Goal: Information Seeking & Learning: Understand process/instructions

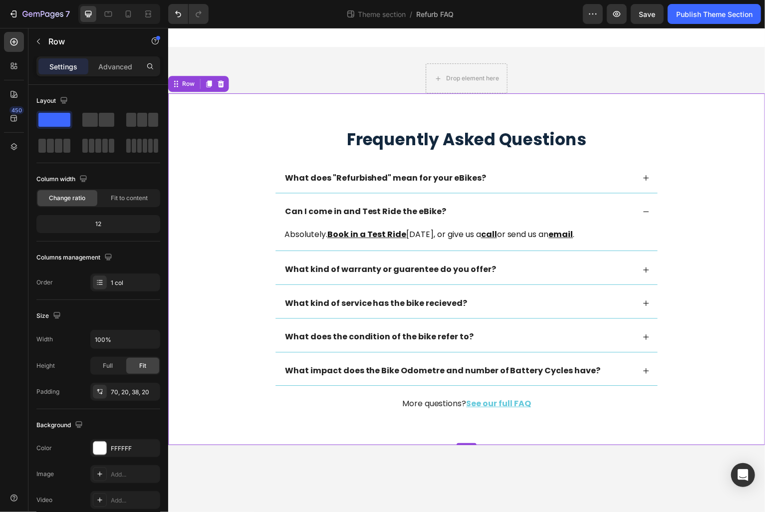
click at [524, 276] on div "What kind of warranty or guarentee do you offer?" at bounding box center [459, 270] width 352 height 13
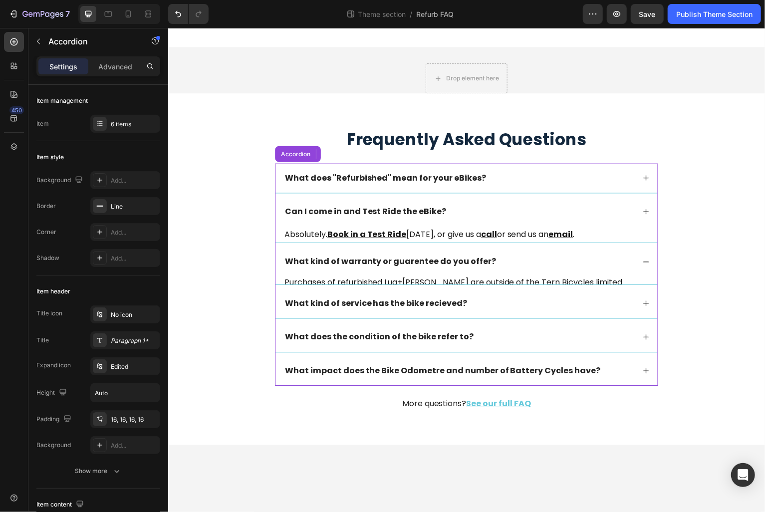
click at [510, 270] on div "What kind of warranty or guarentee do you offer? Purchases of refurbished Lug+[…" at bounding box center [466, 266] width 383 height 37
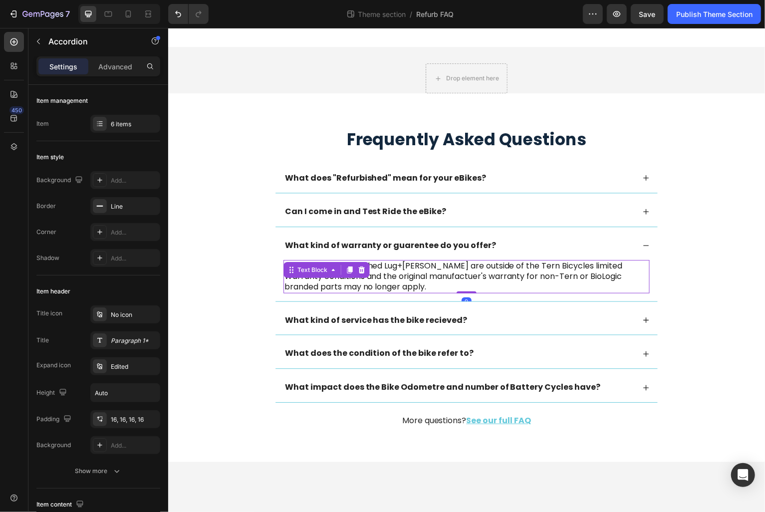
click at [421, 277] on p "Purchases of refurbished Lug+[PERSON_NAME] are outside of the Tern Bicycles lim…" at bounding box center [466, 277] width 365 height 31
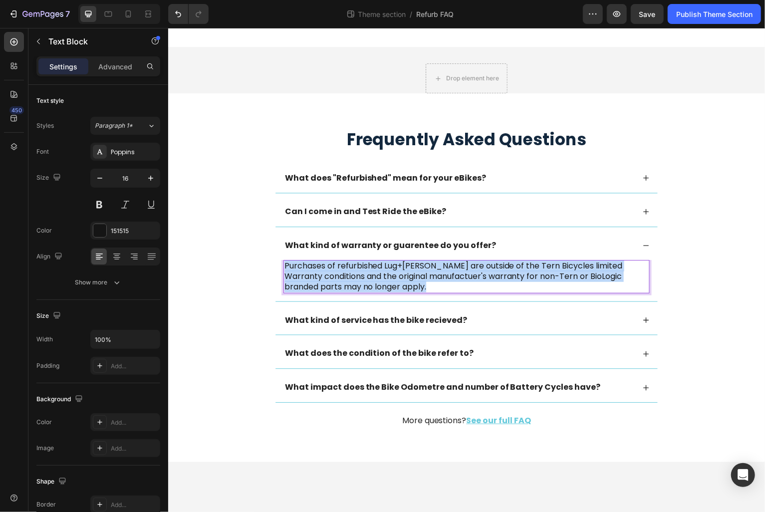
click at [421, 277] on p "Purchases of refurbished Lug+[PERSON_NAME] are outside of the Tern Bicycles lim…" at bounding box center [466, 277] width 365 height 31
click at [395, 268] on p "Purchases of refurbished Lug+[PERSON_NAME] are outside of the Tern Bicycles lim…" at bounding box center [466, 277] width 365 height 31
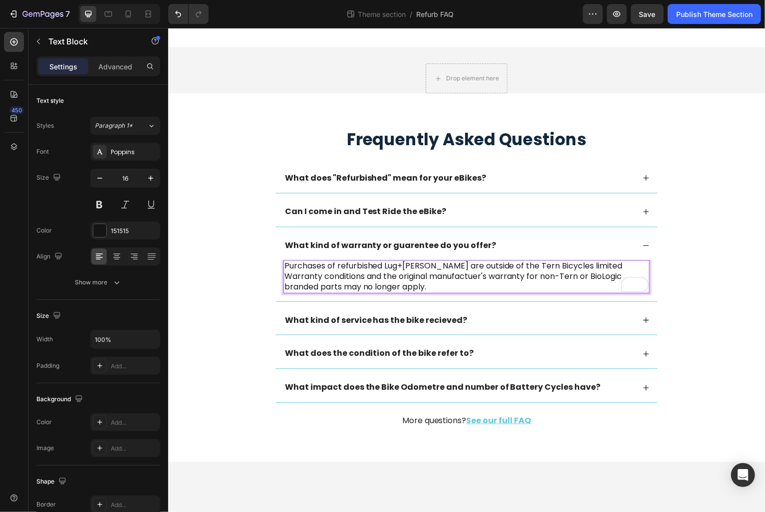
drag, startPoint x: 387, startPoint y: 266, endPoint x: 461, endPoint y: 265, distance: 73.9
click at [461, 265] on p "Purchases of refurbished Lug+[PERSON_NAME] are outside of the Tern Bicycles lim…" at bounding box center [466, 277] width 365 height 31
drag, startPoint x: 455, startPoint y: 267, endPoint x: 387, endPoint y: 267, distance: 67.9
click at [386, 267] on p "Purchases of refurbished Lug+[PERSON_NAME] are outside of the Tern Bicycles lim…" at bounding box center [466, 277] width 365 height 31
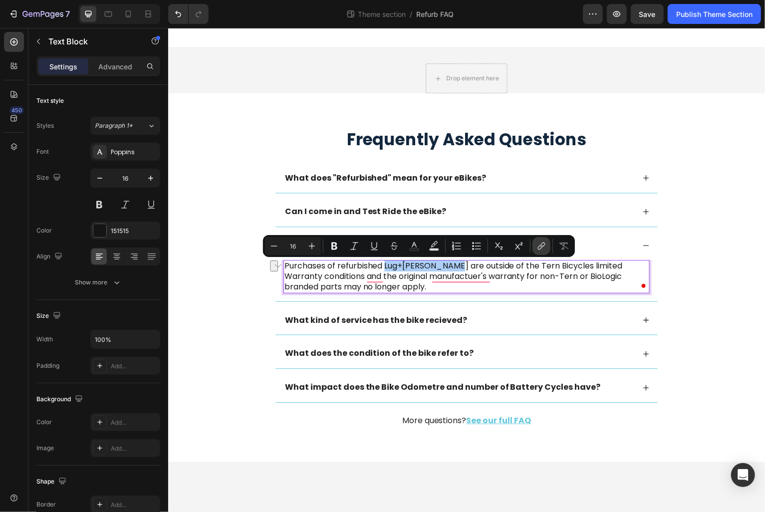
click at [541, 244] on icon "Editor contextual toolbar" at bounding box center [542, 245] width 4 height 5
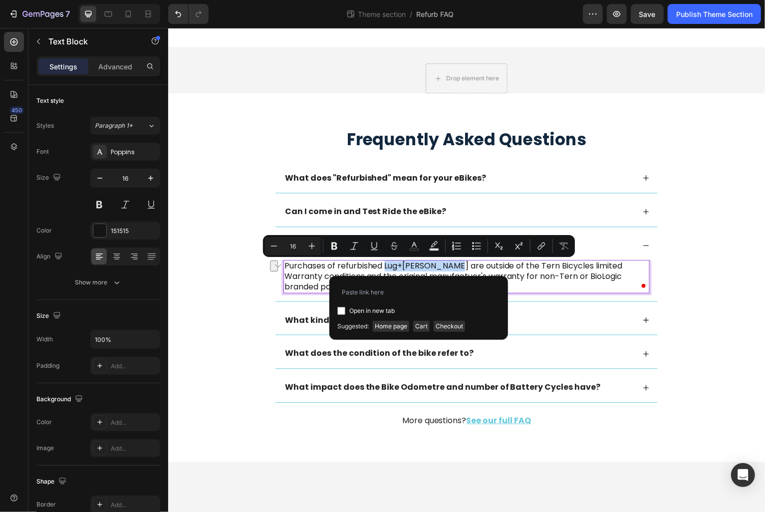
click at [446, 271] on p "Purchases of refurbished Lug+[PERSON_NAME] are outside of the Tern Bicycles lim…" at bounding box center [466, 277] width 365 height 31
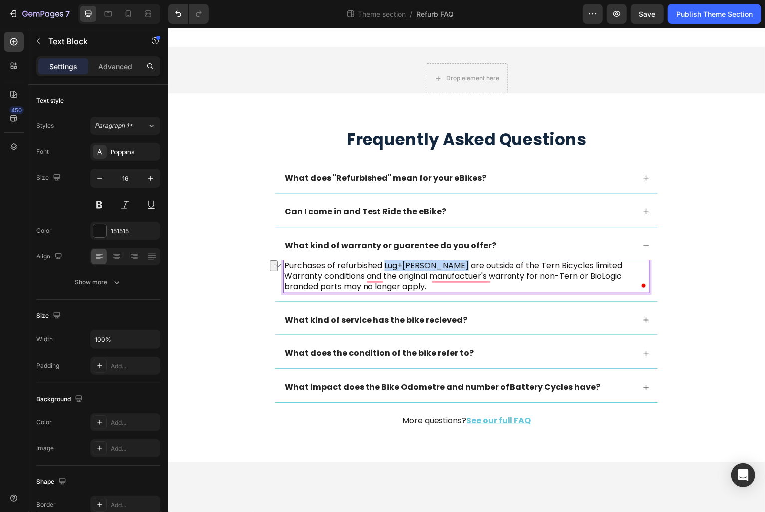
drag, startPoint x: 456, startPoint y: 268, endPoint x: 386, endPoint y: 268, distance: 70.4
click at [386, 268] on p "Purchases of refurbished Lug+[PERSON_NAME] are outside of the Tern Bicycles lim…" at bounding box center [466, 277] width 365 height 31
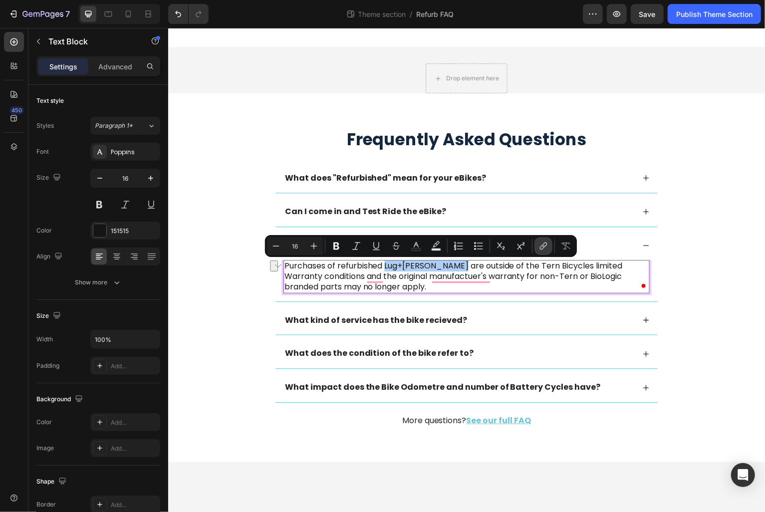
click at [542, 248] on icon "Editor contextual toolbar" at bounding box center [542, 247] width 4 height 5
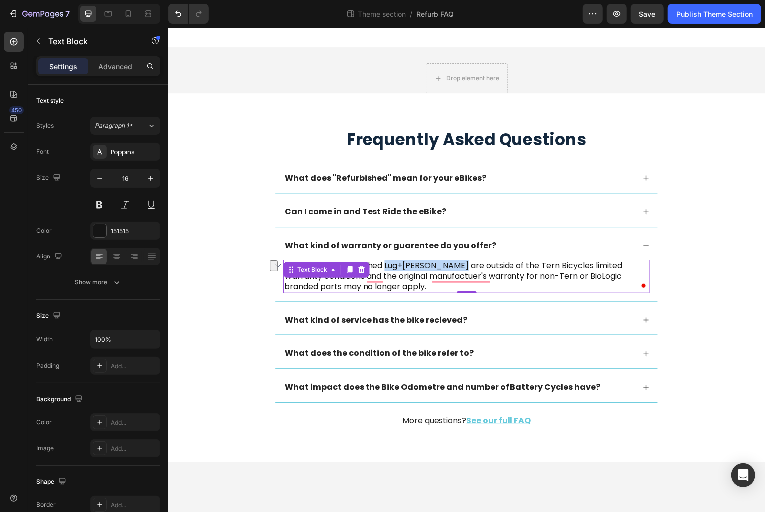
click at [426, 265] on p "Purchases of refurbished Lug+[PERSON_NAME] are outside of the Tern Bicycles lim…" at bounding box center [466, 277] width 365 height 31
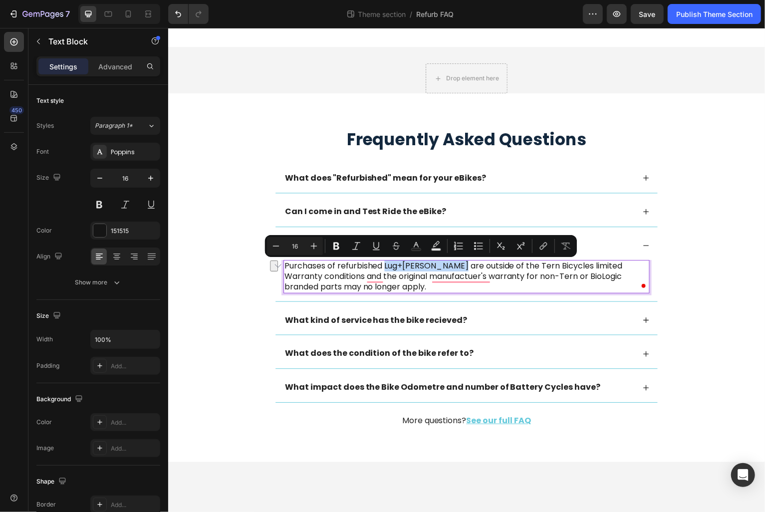
drag, startPoint x: 455, startPoint y: 268, endPoint x: 387, endPoint y: 267, distance: 68.4
click at [386, 267] on p "Purchases of refurbished Lug+[PERSON_NAME] are outside of the Tern Bicycles lim…" at bounding box center [466, 277] width 365 height 31
click at [538, 245] on icon "Editor contextual toolbar" at bounding box center [543, 246] width 10 height 10
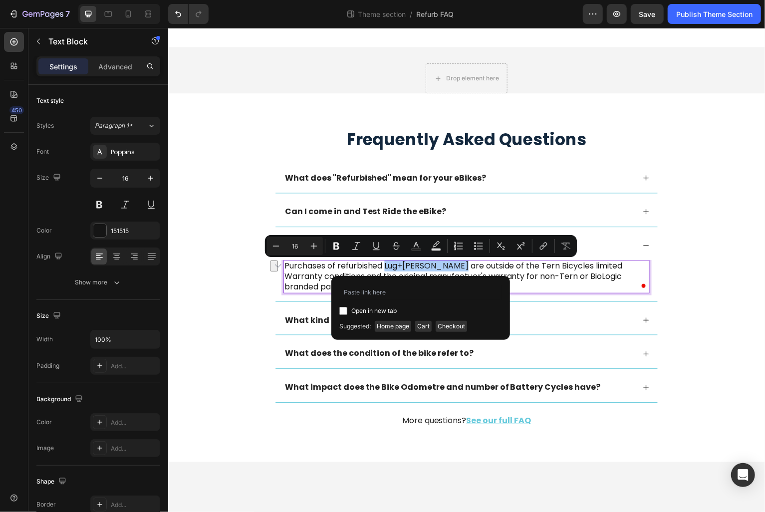
type input "[URL][DOMAIN_NAME][PERSON_NAME]"
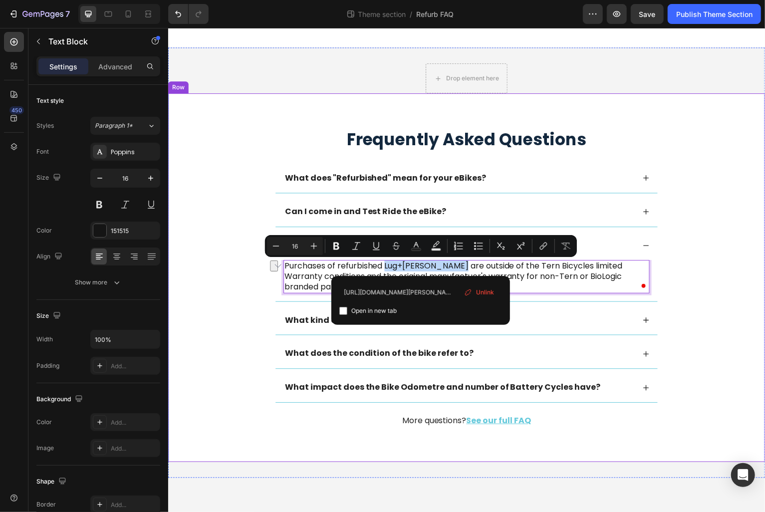
click at [225, 308] on div "Frequently Asked Questions Heading What does "Refurbished" mean for your eBikes…" at bounding box center [467, 287] width 579 height 316
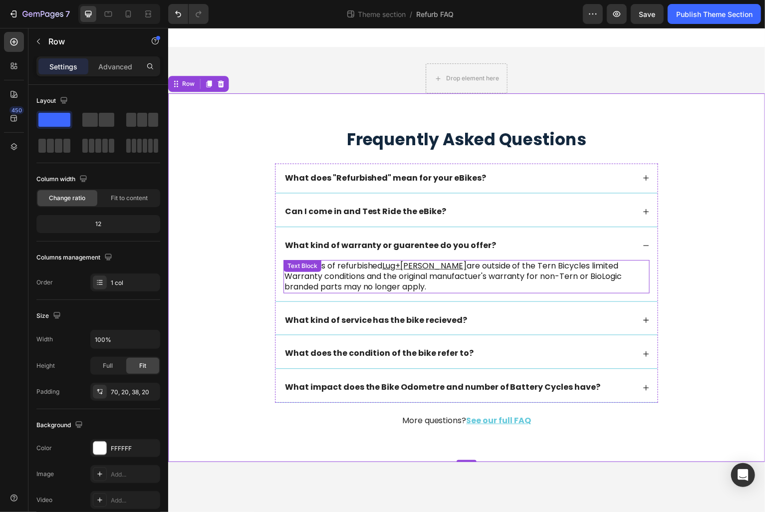
click at [424, 283] on p "Purchases of refurbished Lug+[PERSON_NAME] are outside of the Tern Bicycles lim…" at bounding box center [466, 277] width 365 height 31
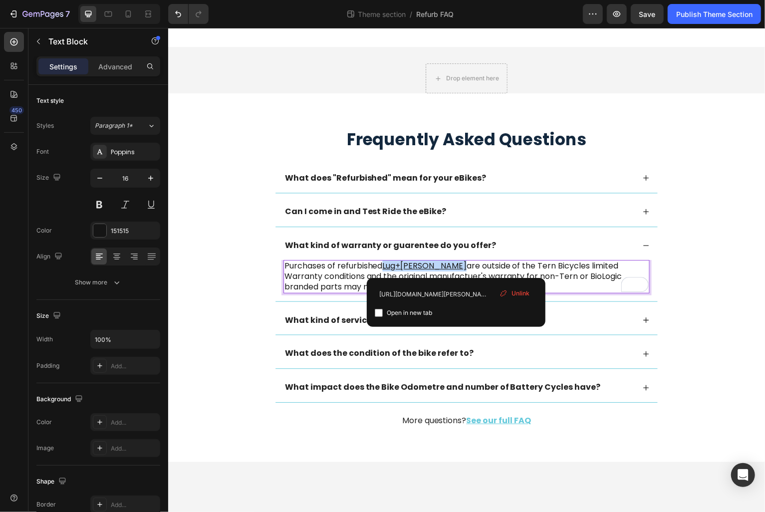
drag, startPoint x: 456, startPoint y: 267, endPoint x: 546, endPoint y: 483, distance: 233.7
click at [386, 270] on u "Lug+[PERSON_NAME]" at bounding box center [425, 266] width 84 height 11
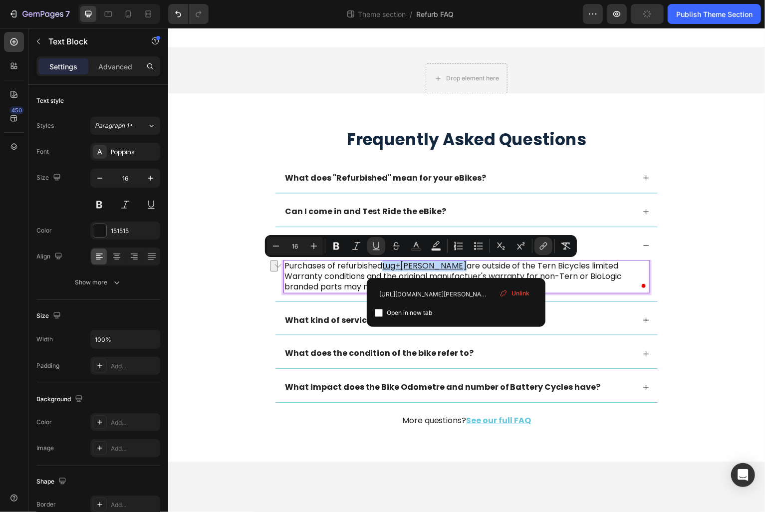
click at [485, 265] on p "Purchases of refurbished Lug+[PERSON_NAME] are outside of the Tern Bicycles lim…" at bounding box center [466, 277] width 365 height 31
click at [470, 268] on p "Purchases of refurbished Lug+[PERSON_NAME] are outside of the Tern Bicycles lim…" at bounding box center [466, 277] width 365 height 31
click at [466, 269] on p "Purchases of refurbished Lug+[PERSON_NAME] are outside of the Tern Bicycles lim…" at bounding box center [466, 277] width 365 height 31
drag, startPoint x: 457, startPoint y: 268, endPoint x: 386, endPoint y: 268, distance: 70.4
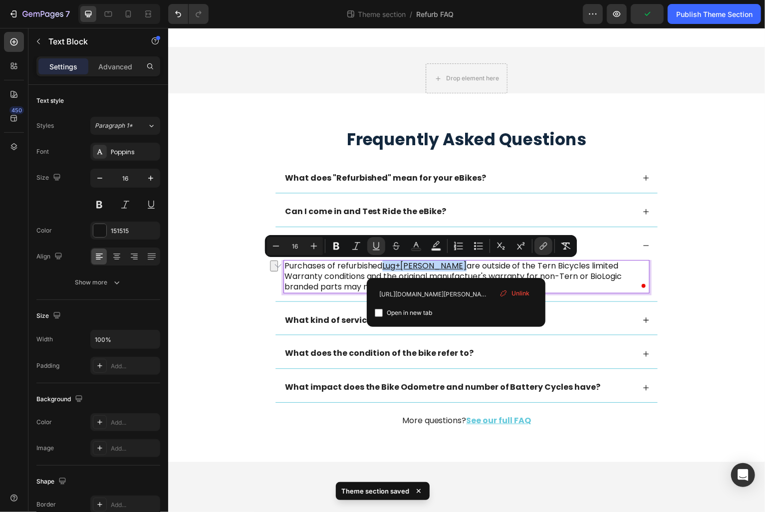
click at [386, 268] on p "Purchases of refurbished Lug+[PERSON_NAME] are outside of the Tern Bicycles lim…" at bounding box center [466, 277] width 365 height 31
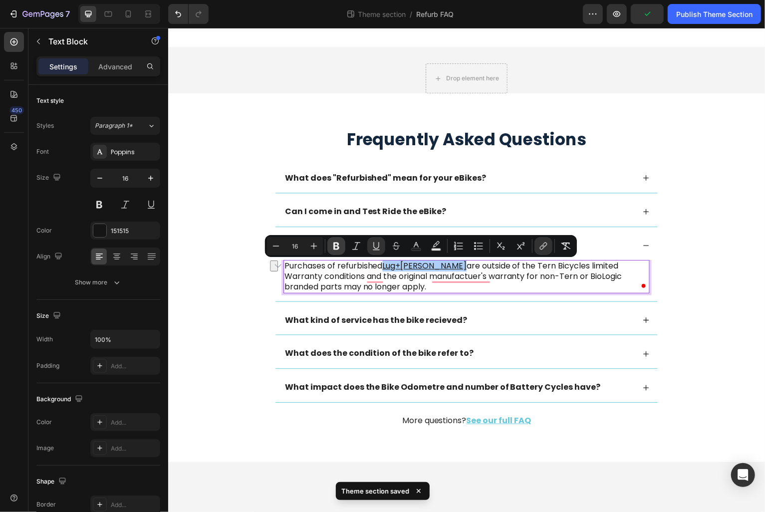
click at [337, 243] on icon "Editor contextual toolbar" at bounding box center [336, 246] width 6 height 7
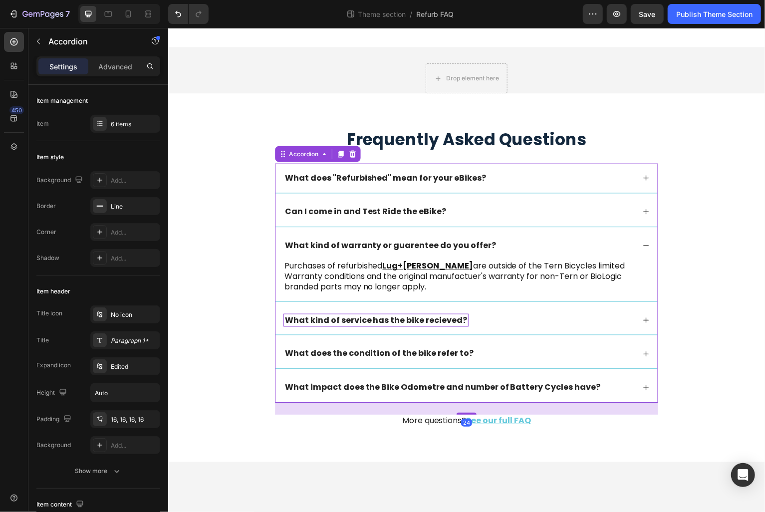
click at [333, 325] on strong "What kind of service has the bike recieved?" at bounding box center [376, 320] width 183 height 11
click at [549, 327] on div "What kind of service has the bike recieved?" at bounding box center [459, 321] width 352 height 13
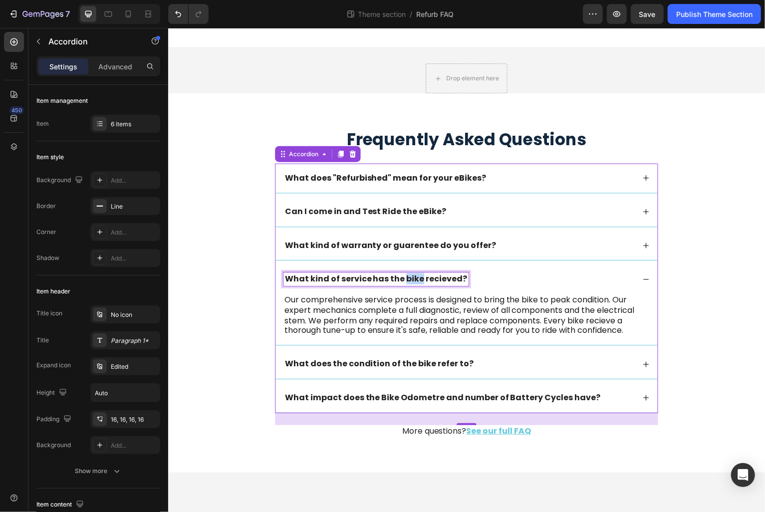
click at [403, 278] on strong "What kind of service has the bike recieved?" at bounding box center [376, 279] width 183 height 11
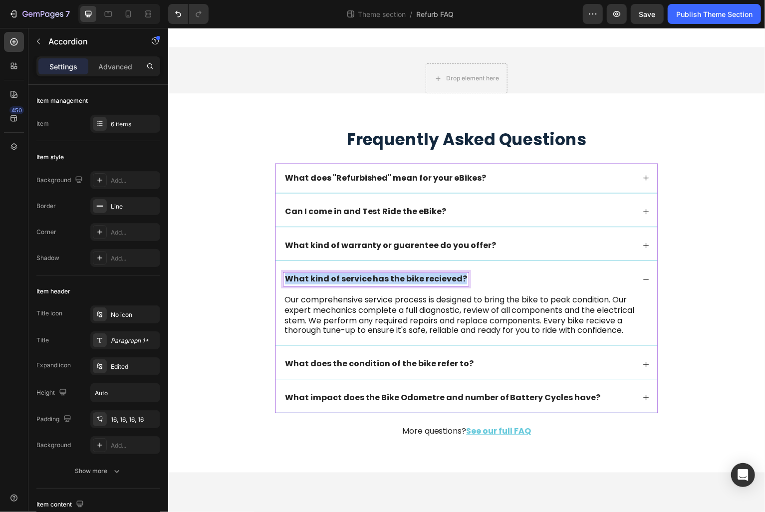
click at [403, 278] on strong "What kind of service has the bike recieved?" at bounding box center [376, 279] width 183 height 11
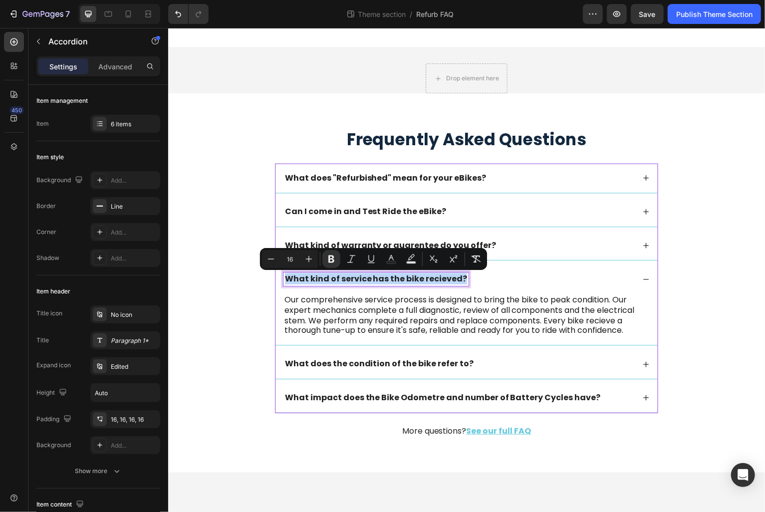
click at [370, 281] on strong "What kind of service has the bike recieved?" at bounding box center [376, 279] width 183 height 11
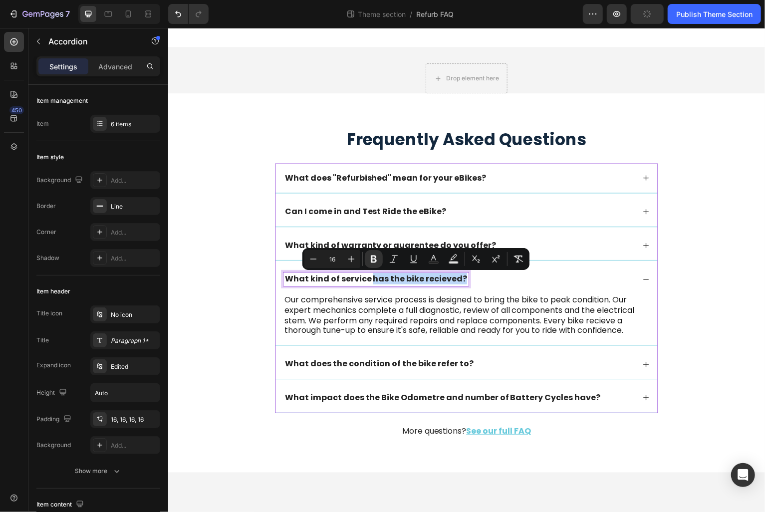
drag, startPoint x: 372, startPoint y: 282, endPoint x: 508, endPoint y: 282, distance: 135.7
click at [508, 282] on div "What kind of service has the bike recieved?" at bounding box center [459, 279] width 352 height 13
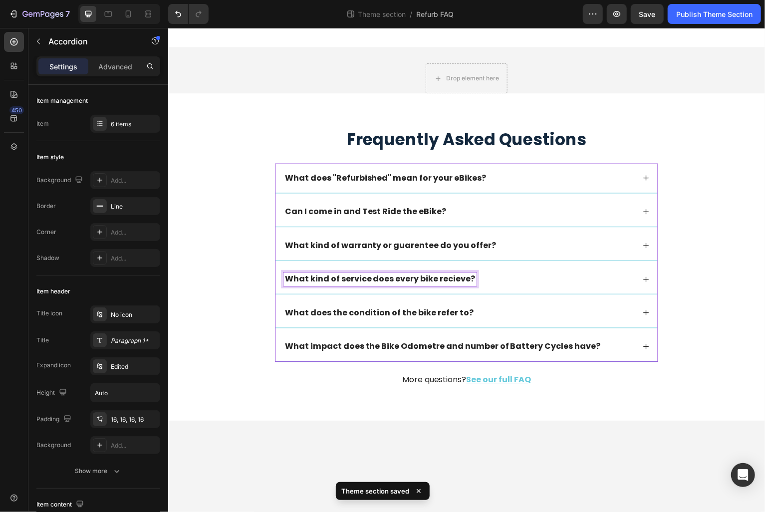
click at [648, 280] on icon at bounding box center [647, 280] width 7 height 7
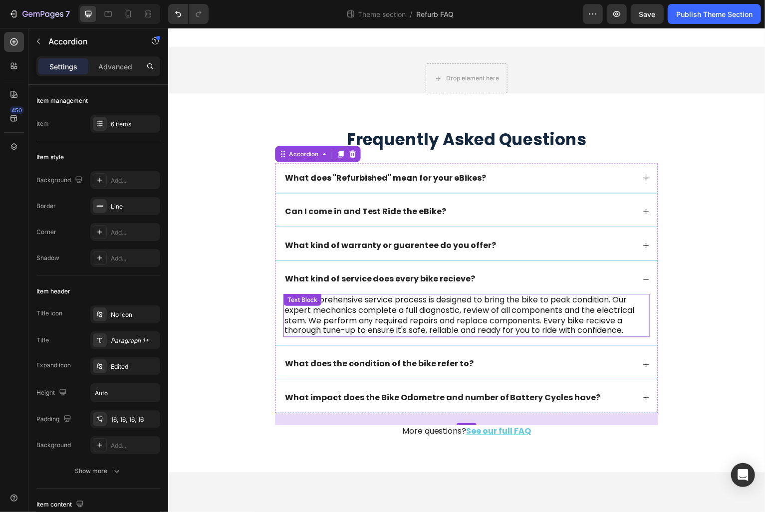
click at [607, 320] on p "Our comprehensive service process is designed to bring the bike to peak conditi…" at bounding box center [466, 316] width 365 height 41
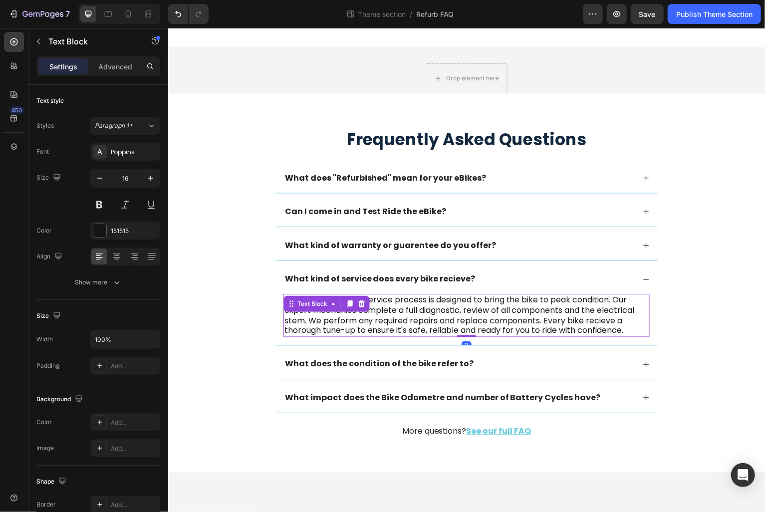
click at [607, 320] on p "Our comprehensive service process is designed to bring the bike to peak conditi…" at bounding box center [466, 316] width 365 height 41
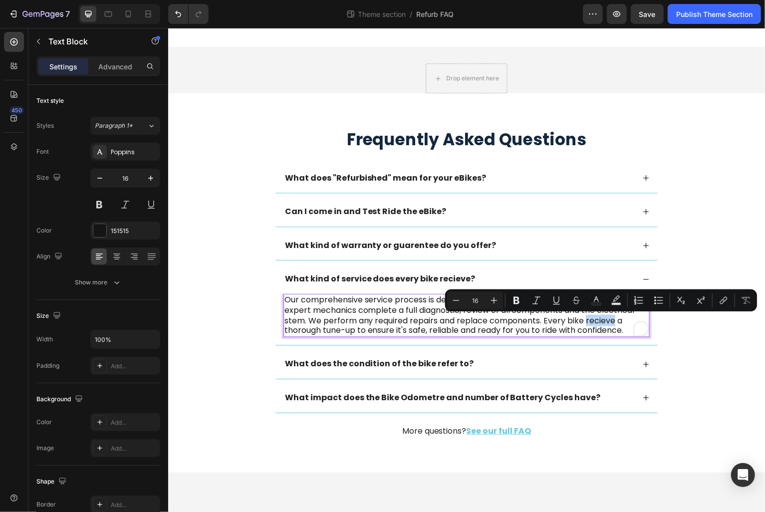
click at [606, 322] on p "Our comprehensive service process is designed to bring the bike to peak conditi…" at bounding box center [466, 316] width 365 height 41
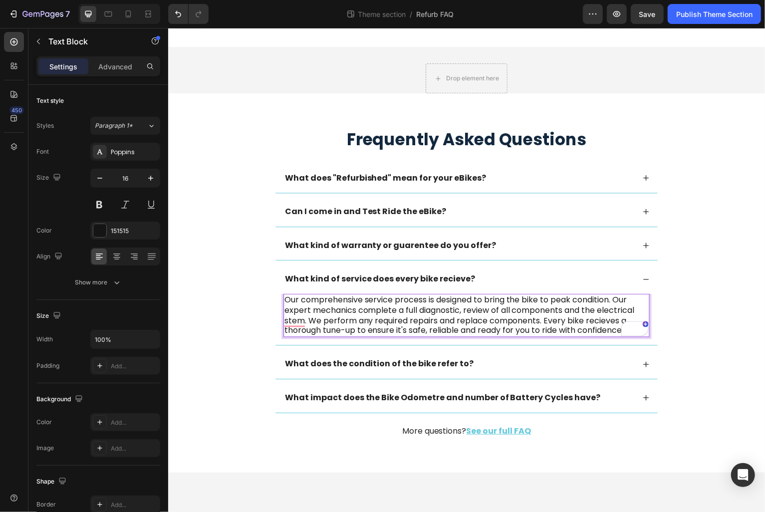
click at [559, 327] on p "Our comprehensive service process is designed to bring the bike to peak conditi…" at bounding box center [466, 316] width 365 height 41
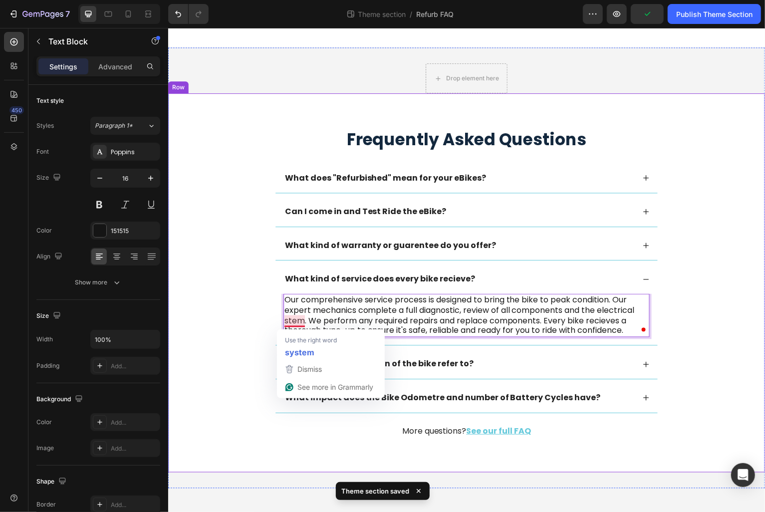
click at [230, 349] on div "Frequently Asked Questions Heading What does "Refurbished" mean for your eBikes…" at bounding box center [467, 292] width 579 height 326
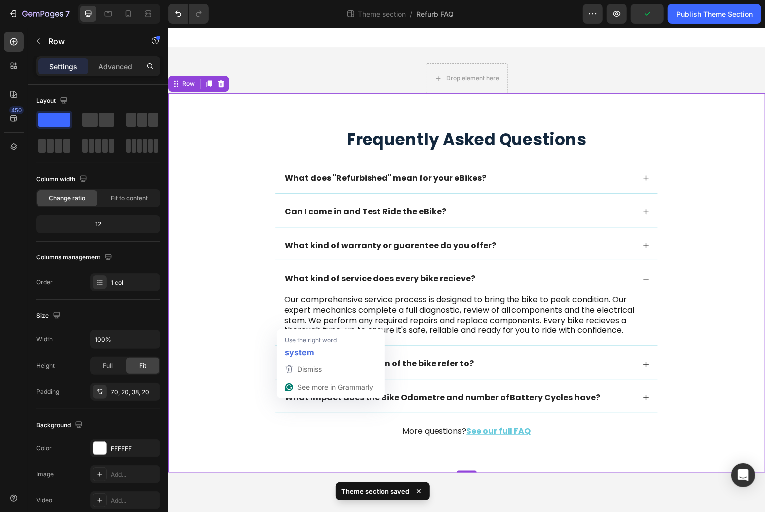
click at [240, 438] on div "Frequently Asked Questions Heading What does "Refurbished" mean for your eBikes…" at bounding box center [467, 292] width 579 height 326
click at [690, 297] on div "Frequently Asked Questions Heading What does "Refurbished" mean for your eBikes…" at bounding box center [467, 292] width 579 height 326
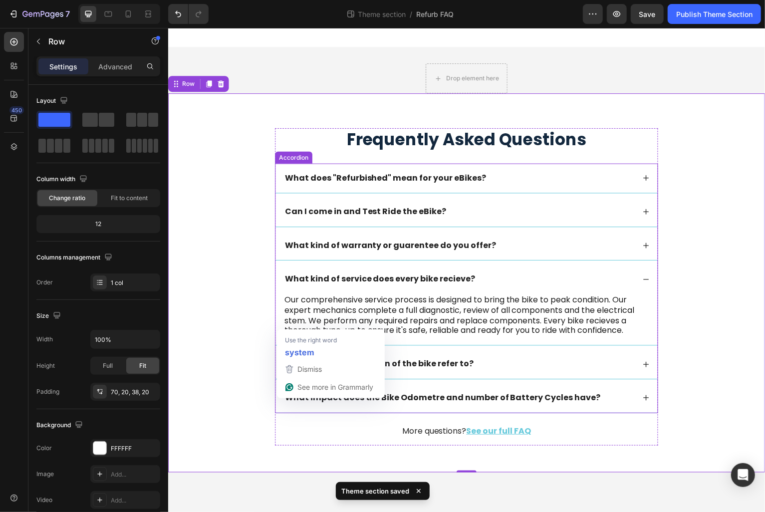
click at [648, 281] on icon at bounding box center [647, 280] width 7 height 7
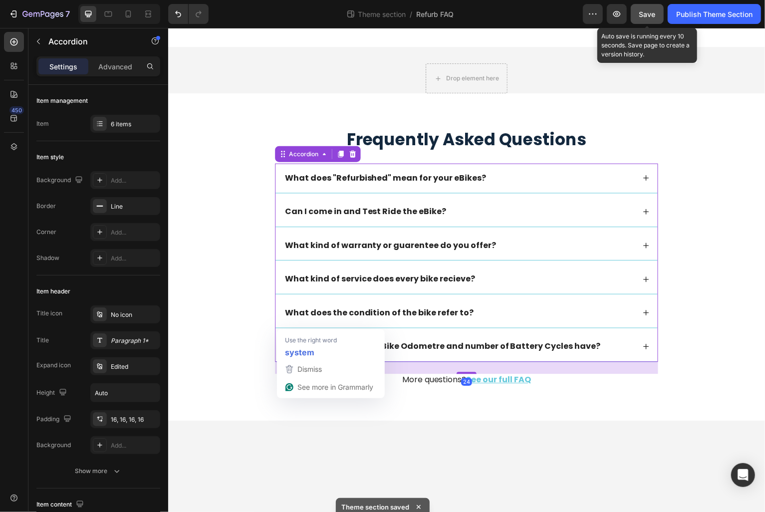
click at [651, 15] on span "Save" at bounding box center [647, 14] width 16 height 8
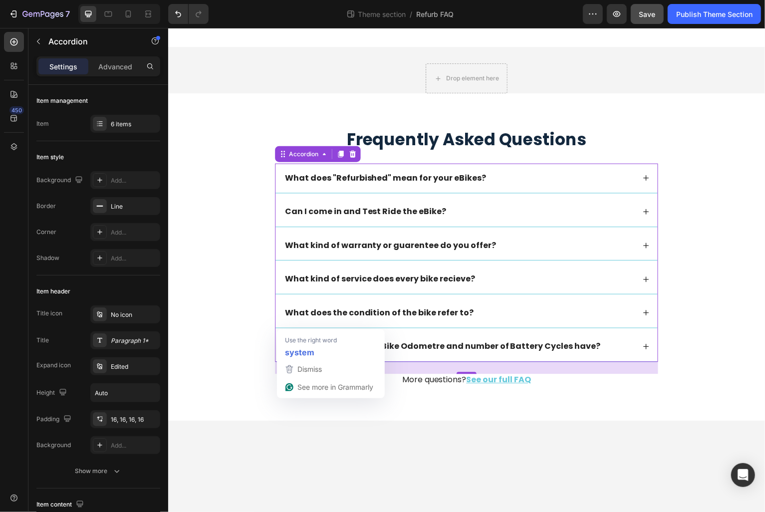
click at [498, 275] on div "What kind of service does every bike recieve?" at bounding box center [459, 279] width 352 height 13
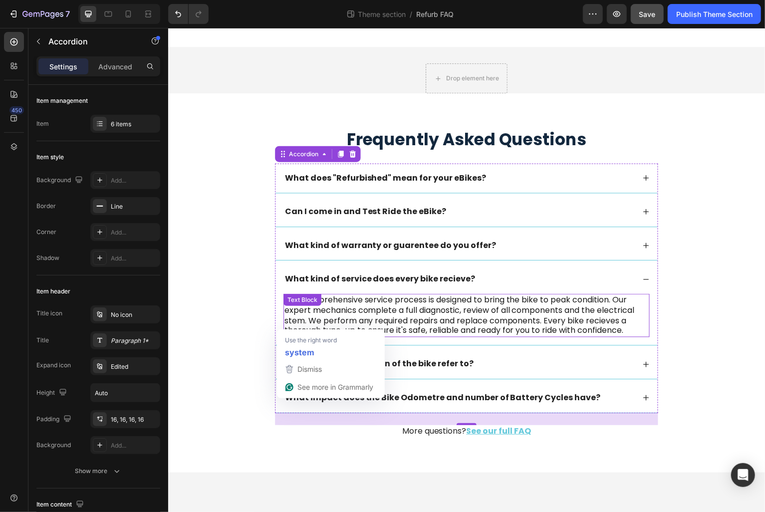
click at [507, 327] on p "Our comprehensive service process is designed to bring the bike to peak conditi…" at bounding box center [466, 316] width 365 height 41
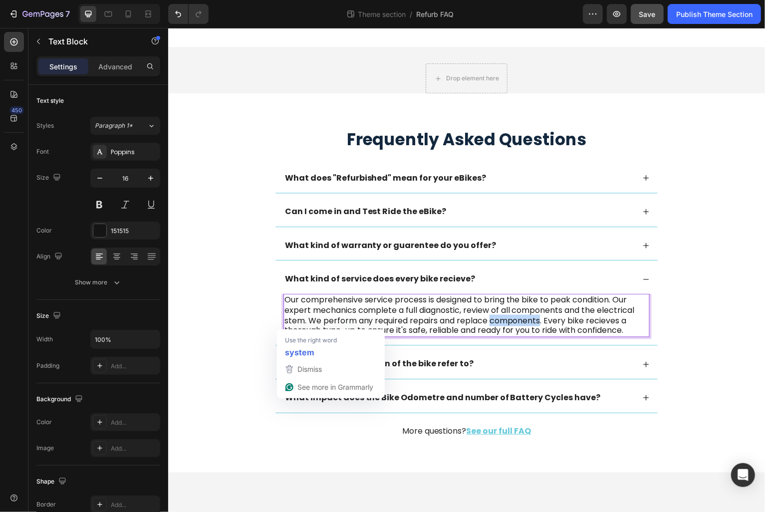
click at [513, 330] on p "Our comprehensive service process is designed to bring the bike to peak conditi…" at bounding box center [466, 316] width 365 height 41
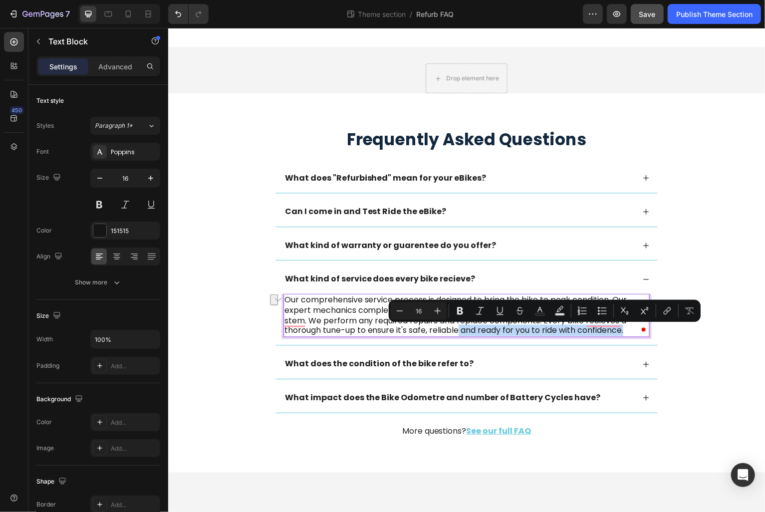
drag, startPoint x: 461, startPoint y: 331, endPoint x: 632, endPoint y: 331, distance: 171.6
click at [632, 331] on p "Our comprehensive service process is designed to bring the bike to peak conditi…" at bounding box center [466, 316] width 365 height 41
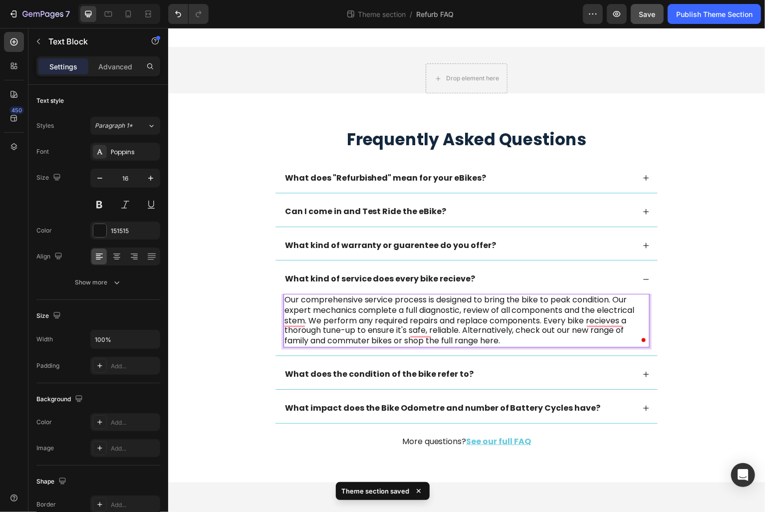
click at [301, 341] on p "Our comprehensive service process is designed to bring the bike to peak conditi…" at bounding box center [466, 322] width 365 height 52
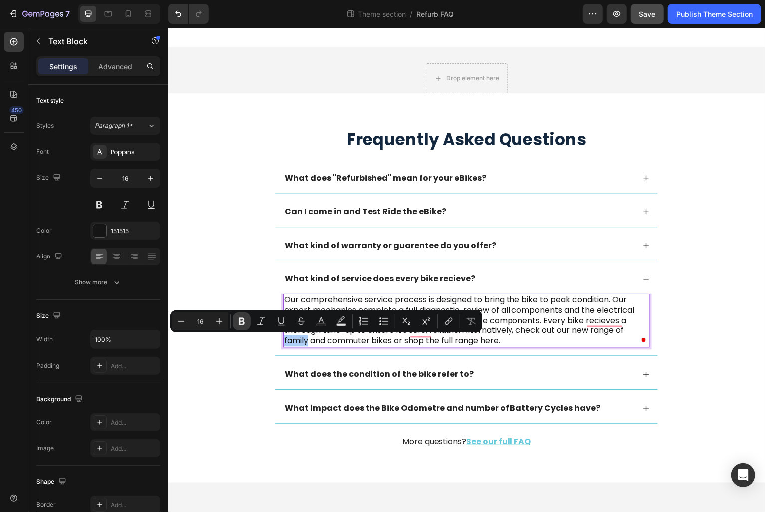
click at [240, 322] on icon "Editor contextual toolbar" at bounding box center [242, 321] width 6 height 7
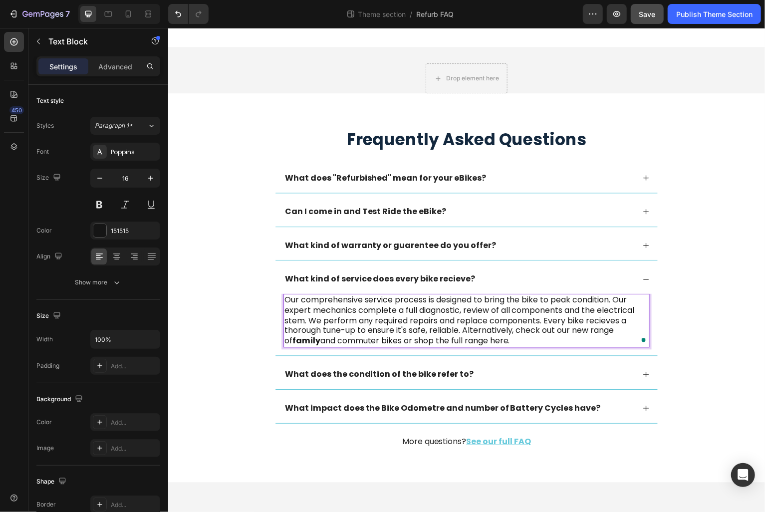
click at [292, 343] on strong "family" at bounding box center [306, 341] width 28 height 11
click at [294, 345] on strong "family" at bounding box center [306, 341] width 28 height 11
click at [336, 346] on p "Our comprehensive service process is designed to bring the bike to peak conditi…" at bounding box center [466, 322] width 365 height 52
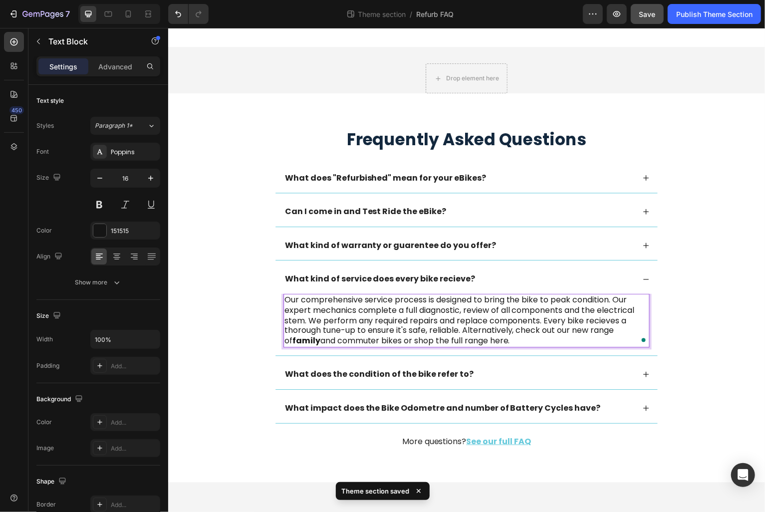
click at [292, 345] on strong "family" at bounding box center [306, 341] width 28 height 11
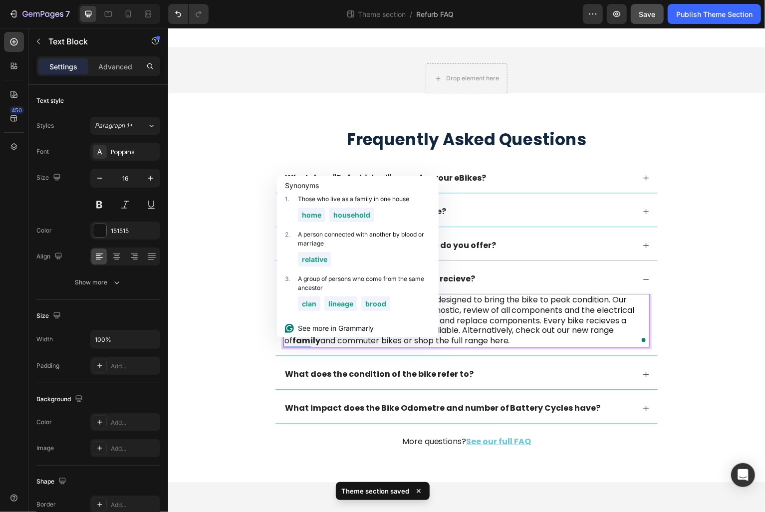
click at [490, 324] on p "Our comprehensive service process is designed to bring the bike to peak conditi…" at bounding box center [466, 322] width 365 height 52
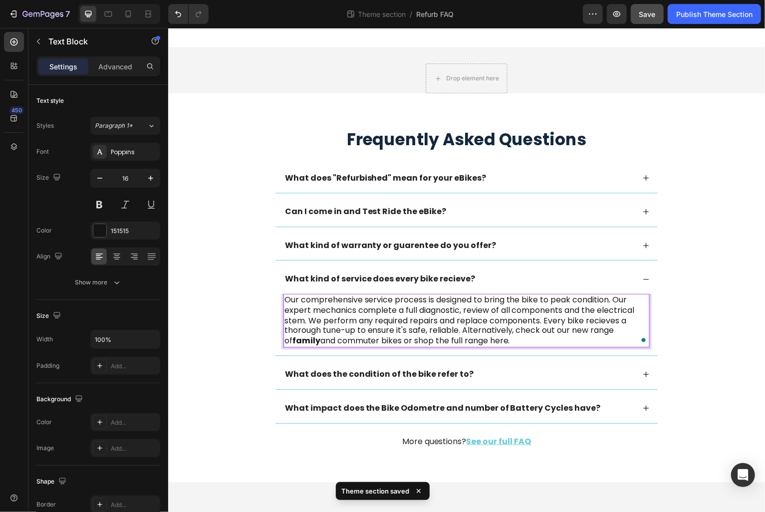
click at [369, 314] on p "Our comprehensive service process is designed to bring the bike to peak conditi…" at bounding box center [466, 322] width 365 height 52
click at [305, 342] on strong "family" at bounding box center [306, 341] width 28 height 11
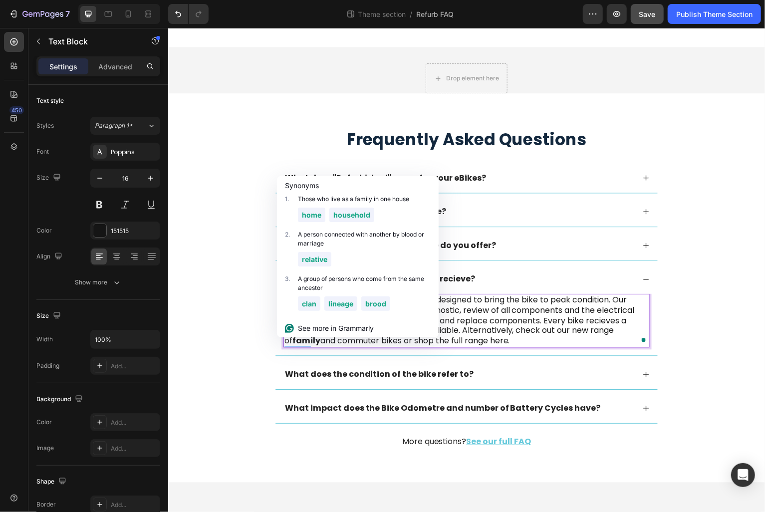
click at [319, 348] on p "Our comprehensive service process is designed to bring the bike to peak conditi…" at bounding box center [466, 322] width 365 height 52
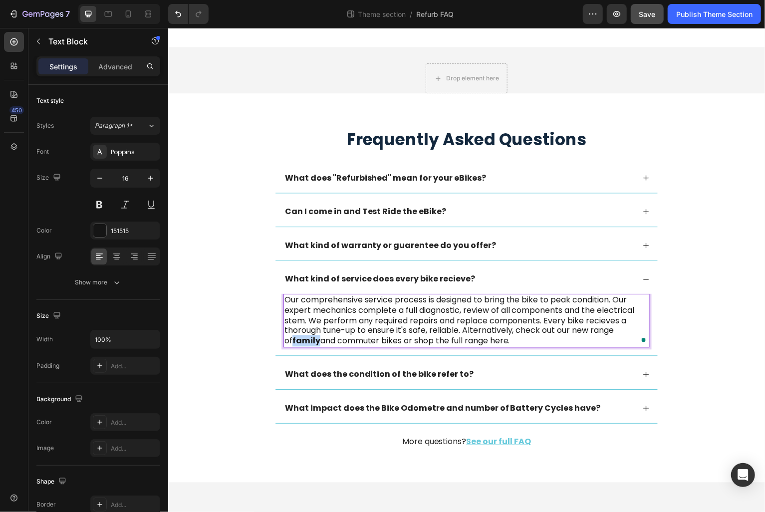
drag, startPoint x: 309, startPoint y: 343, endPoint x: 285, endPoint y: 343, distance: 24.0
click at [292, 343] on strong "family" at bounding box center [306, 341] width 28 height 11
click at [151, 63] on icon at bounding box center [150, 66] width 8 height 8
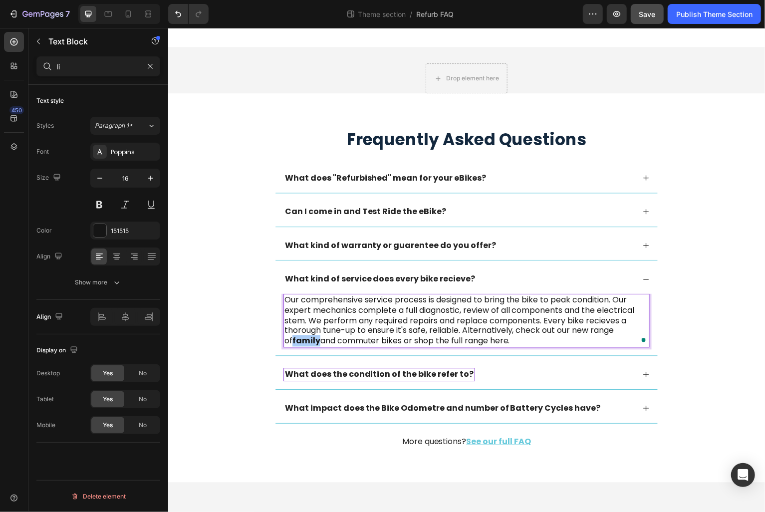
type input "l"
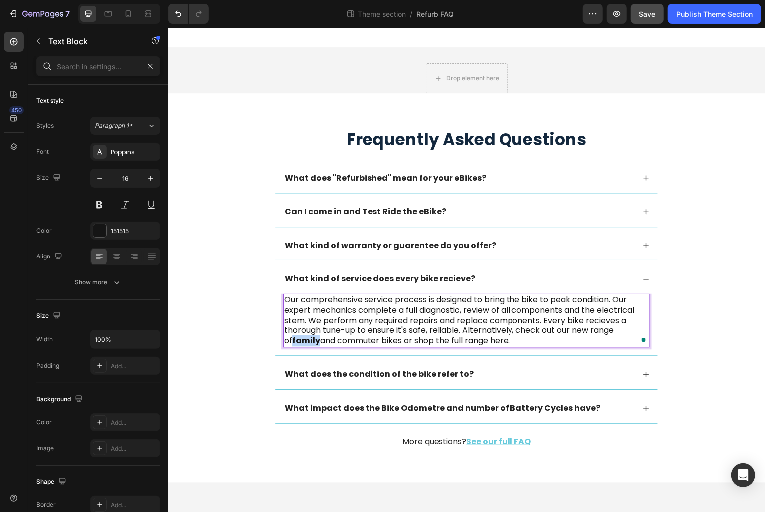
click at [372, 336] on p "Our comprehensive service process is designed to bring the bike to peak conditi…" at bounding box center [466, 322] width 365 height 52
click at [297, 343] on strong "family" at bounding box center [306, 341] width 28 height 11
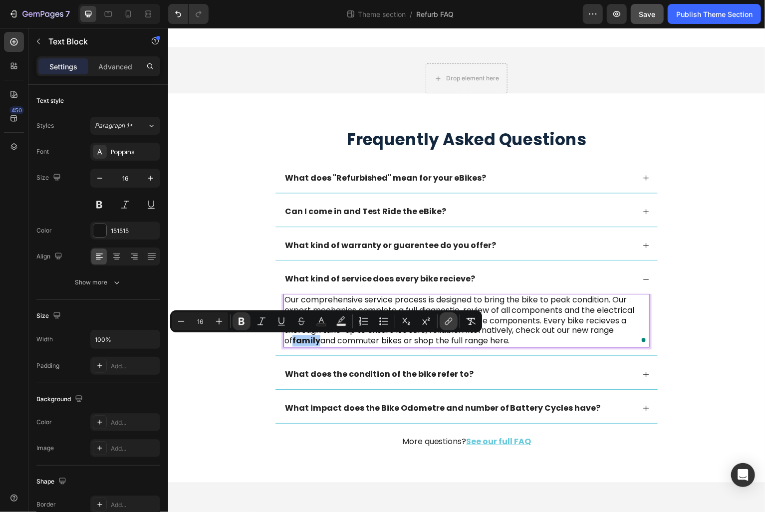
click at [447, 321] on icon "Editor contextual toolbar" at bounding box center [449, 321] width 10 height 10
drag, startPoint x: 292, startPoint y: 344, endPoint x: 431, endPoint y: 337, distance: 138.4
click at [297, 340] on strong "family" at bounding box center [306, 341] width 28 height 11
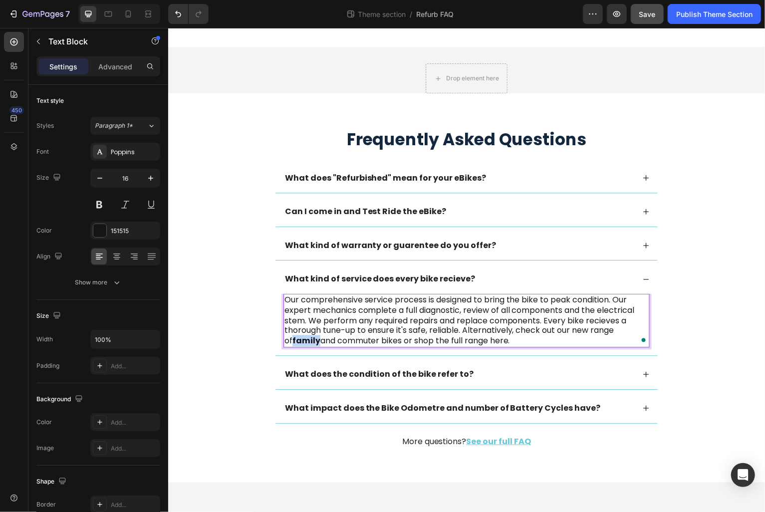
click at [297, 340] on strong "family" at bounding box center [306, 341] width 28 height 11
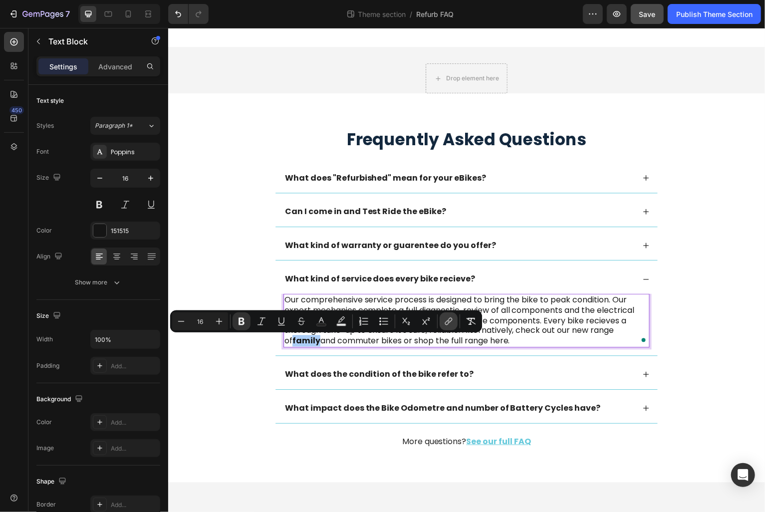
click at [447, 319] on icon "Editor contextual toolbar" at bounding box center [449, 321] width 10 height 10
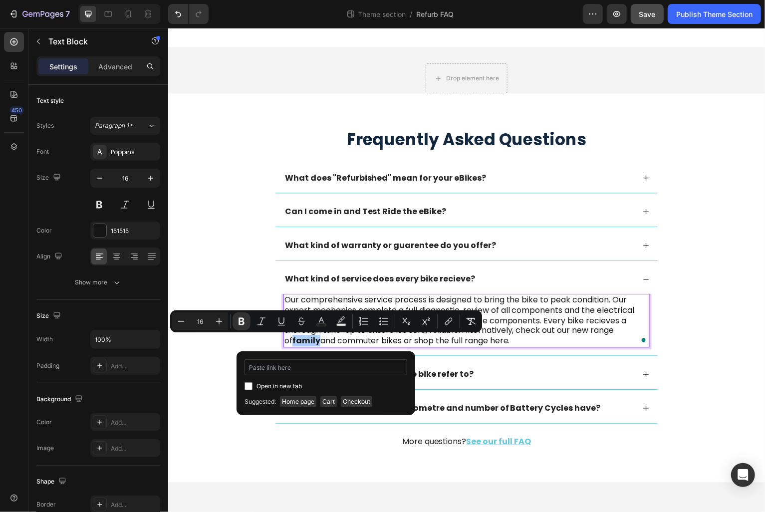
click at [277, 370] on input "Editor contextual toolbar" at bounding box center [326, 367] width 163 height 16
type input "[URL][DOMAIN_NAME][PERSON_NAME]"
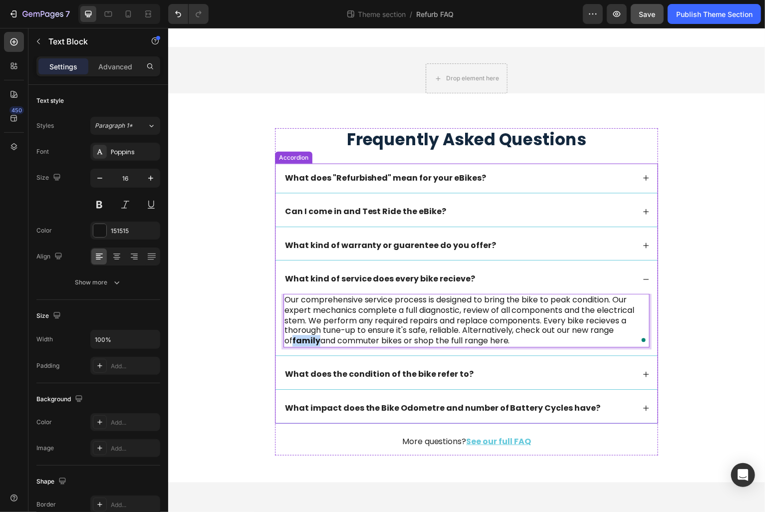
click at [466, 347] on p "Our comprehensive service process is designed to bring the bike to peak conditi…" at bounding box center [466, 322] width 365 height 52
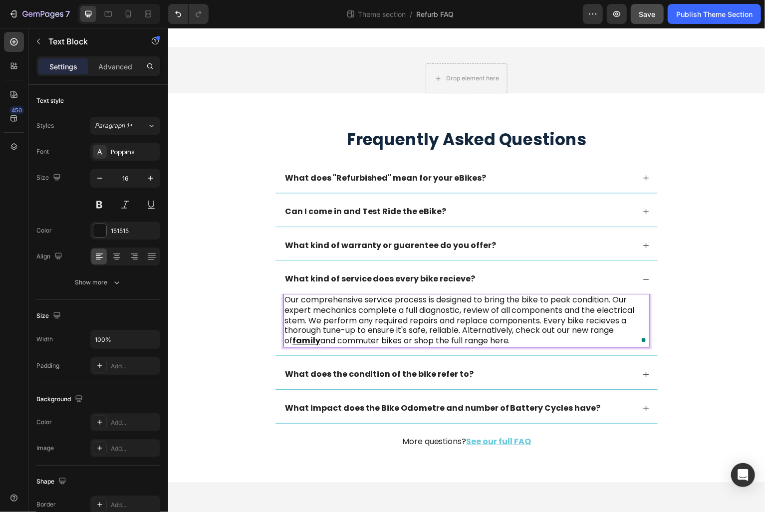
click at [353, 342] on p "Our comprehensive service process is designed to bring the bike to peak conditi…" at bounding box center [466, 322] width 365 height 52
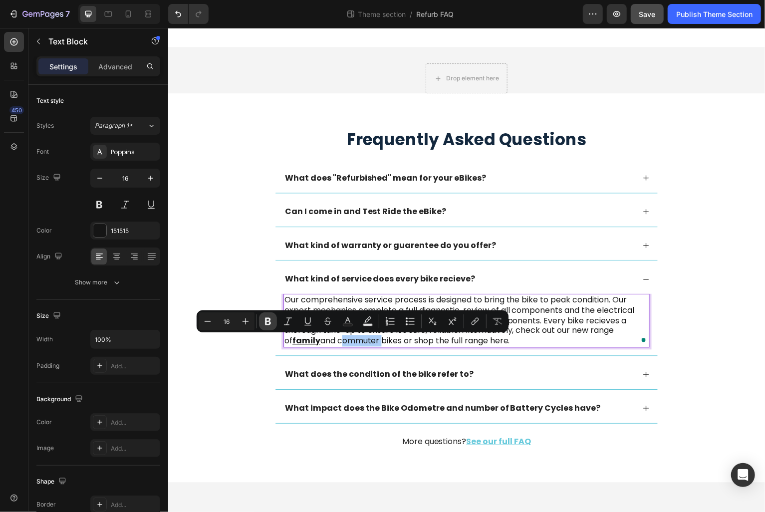
click at [262, 324] on button "Bold" at bounding box center [268, 321] width 18 height 18
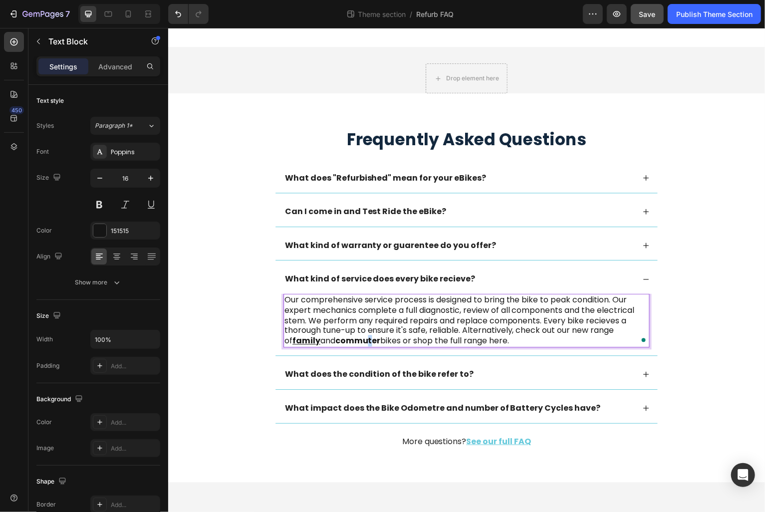
click at [365, 342] on strong "commuter" at bounding box center [357, 341] width 45 height 11
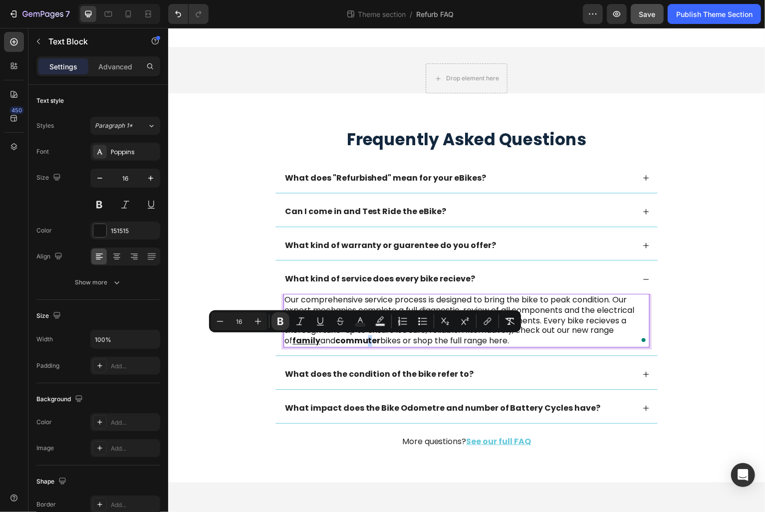
click at [364, 342] on strong "commuter" at bounding box center [357, 341] width 45 height 11
click at [355, 345] on strong "commuter" at bounding box center [357, 341] width 45 height 11
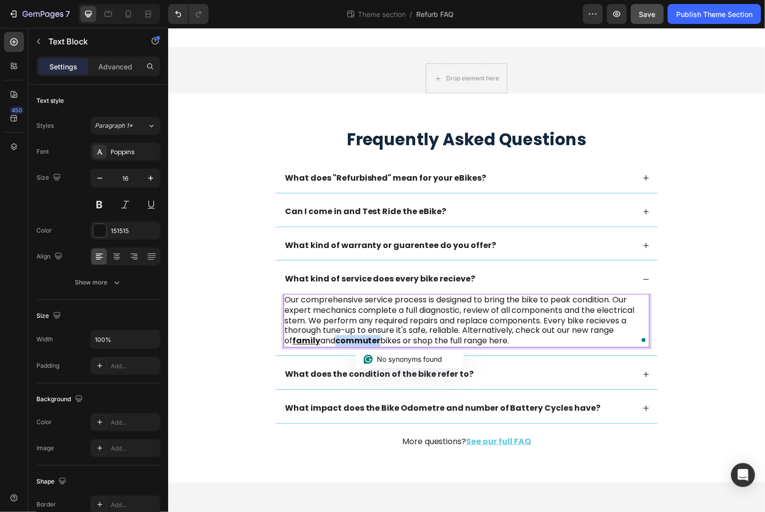
click at [355, 345] on strong "commuter" at bounding box center [357, 341] width 45 height 11
click at [383, 342] on p "Our comprehensive service process is designed to bring the bike to peak conditi…" at bounding box center [466, 322] width 365 height 52
drag, startPoint x: 375, startPoint y: 342, endPoint x: 332, endPoint y: 342, distance: 43.4
click at [332, 342] on p "Our comprehensive service process is designed to bring the bike to peak conditi…" at bounding box center [466, 322] width 365 height 52
click at [357, 343] on strong "commuter" at bounding box center [357, 341] width 45 height 11
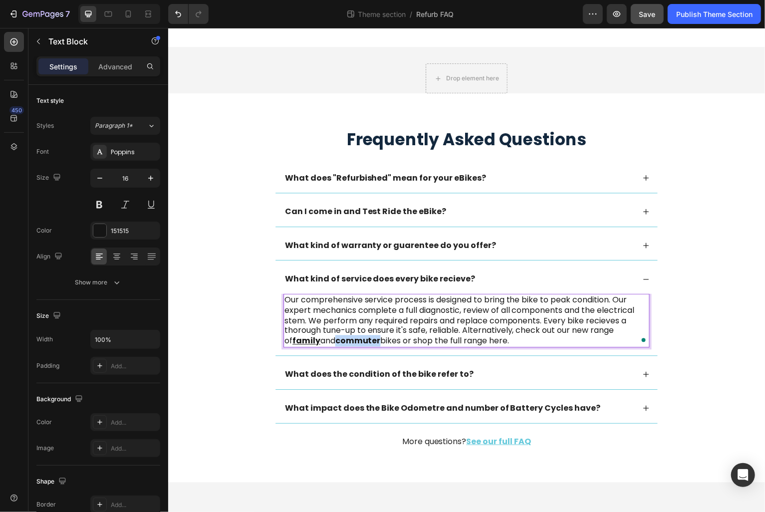
click at [357, 343] on strong "commuter" at bounding box center [357, 341] width 45 height 11
click at [337, 343] on strong "commuter" at bounding box center [357, 341] width 45 height 11
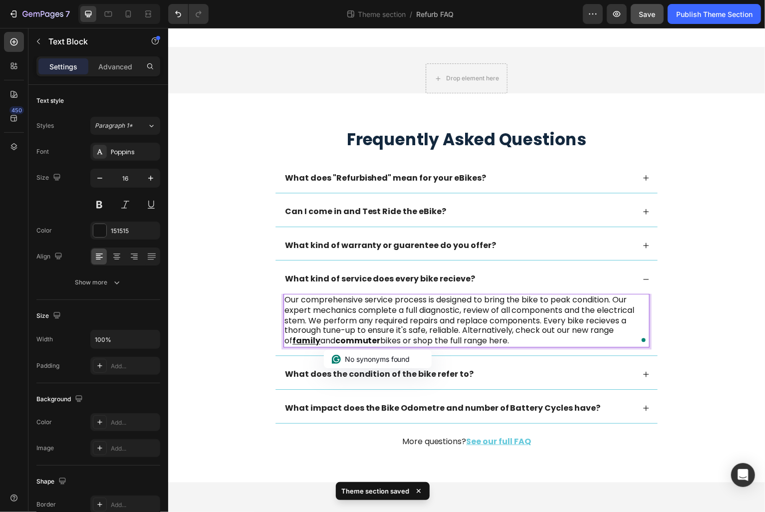
click at [323, 344] on p "Our comprehensive service process is designed to bring the bike to peak conditi…" at bounding box center [466, 322] width 365 height 52
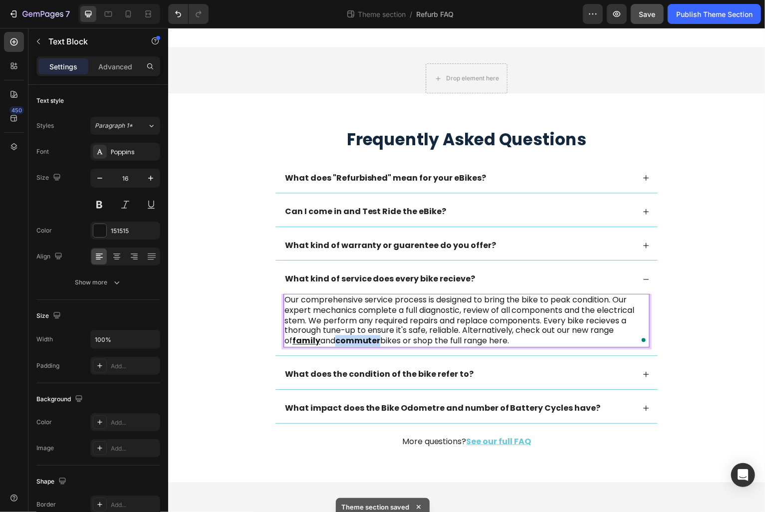
drag, startPoint x: 332, startPoint y: 344, endPoint x: 374, endPoint y: 341, distance: 42.5
click at [374, 341] on strong "commuter" at bounding box center [357, 341] width 45 height 11
click at [326, 325] on p "Our comprehensive service process is designed to bring the bike to peak conditi…" at bounding box center [466, 322] width 365 height 52
click at [356, 342] on strong "commuter" at bounding box center [357, 341] width 45 height 11
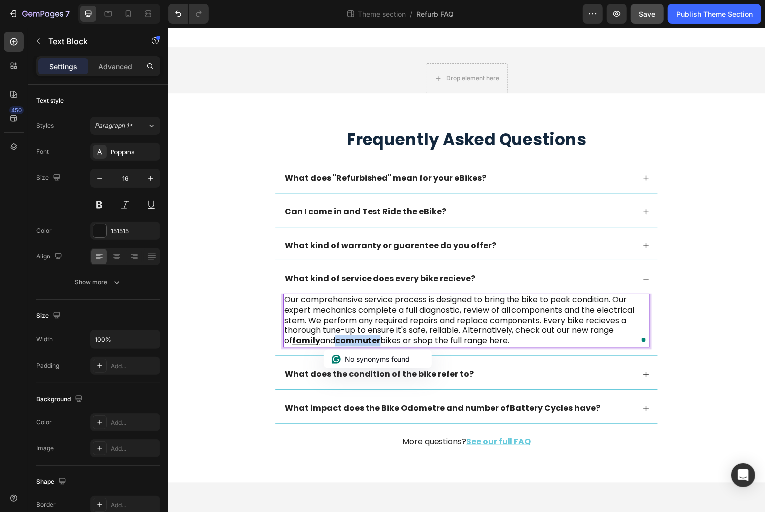
click at [356, 342] on strong "commuter" at bounding box center [357, 341] width 45 height 11
click at [394, 333] on p "Our comprehensive service process is designed to bring the bike to peak conditi…" at bounding box center [466, 322] width 365 height 52
click at [390, 345] on p "Our comprehensive service process is designed to bring the bike to peak conditi…" at bounding box center [466, 322] width 365 height 52
click at [390, 344] on p "Our comprehensive service process is designed to bring the bike to peak conditi…" at bounding box center [466, 322] width 365 height 52
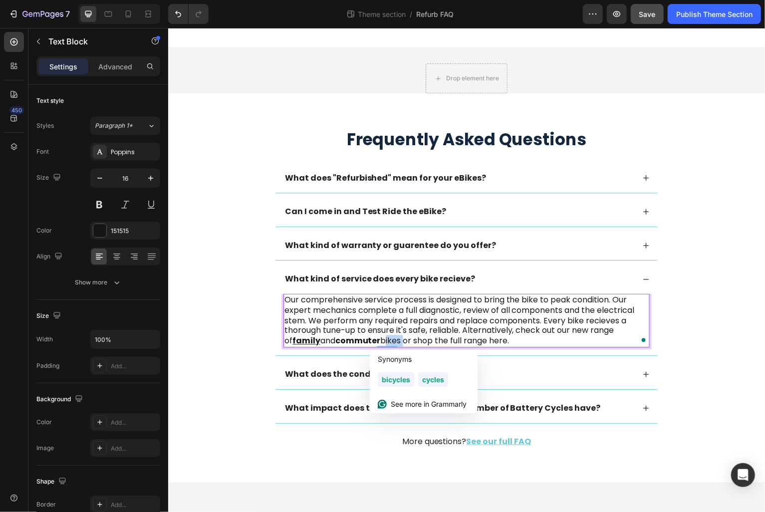
click at [365, 342] on strong "commuter" at bounding box center [357, 341] width 45 height 11
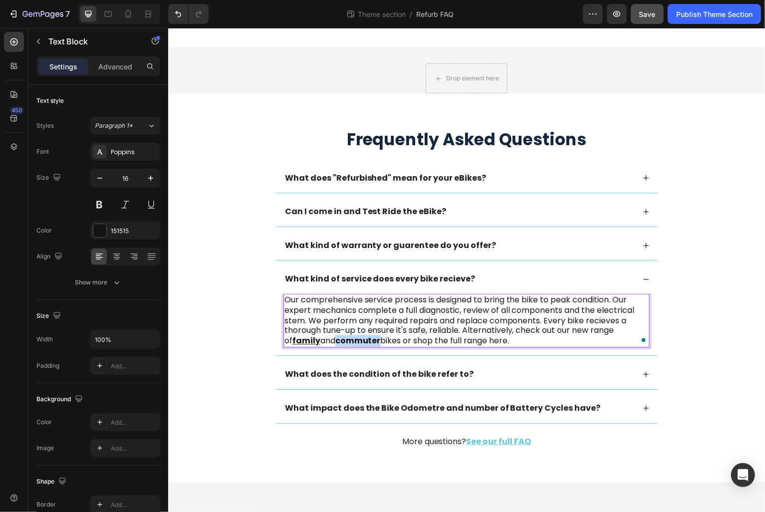
drag, startPoint x: 331, startPoint y: 342, endPoint x: 374, endPoint y: 342, distance: 42.4
click at [374, 342] on strong "commuter" at bounding box center [357, 341] width 45 height 11
click at [352, 340] on strong "commuter" at bounding box center [357, 341] width 45 height 11
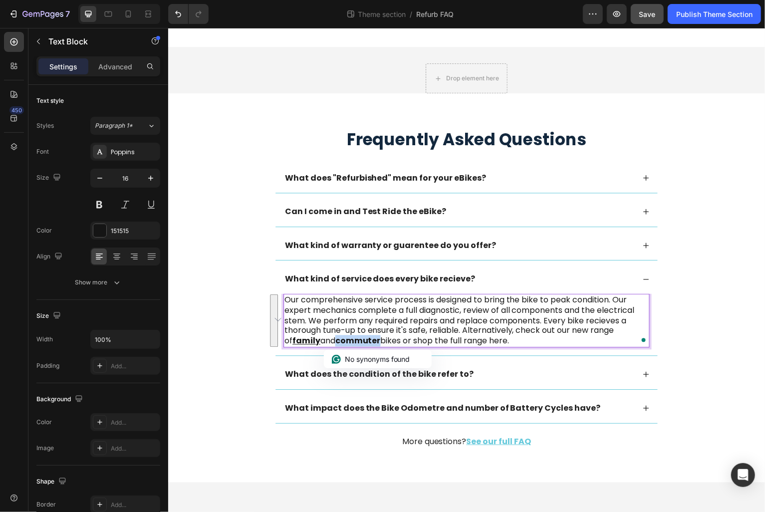
click at [348, 345] on strong "commuter" at bounding box center [357, 341] width 45 height 11
click at [348, 339] on strong "commuter" at bounding box center [357, 341] width 45 height 11
click at [348, 340] on strong "commuter" at bounding box center [357, 341] width 45 height 11
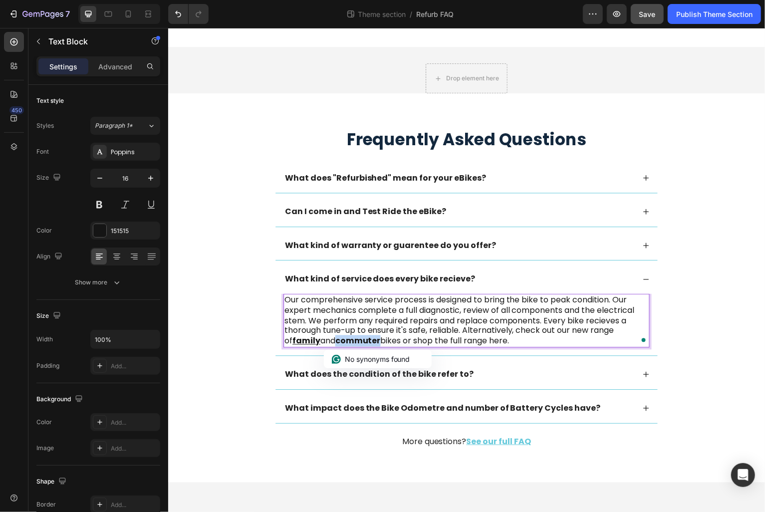
click at [355, 340] on strong "commuter" at bounding box center [357, 341] width 45 height 11
click at [372, 339] on strong "commuter" at bounding box center [357, 341] width 45 height 11
click at [359, 341] on strong "commuter" at bounding box center [357, 341] width 45 height 11
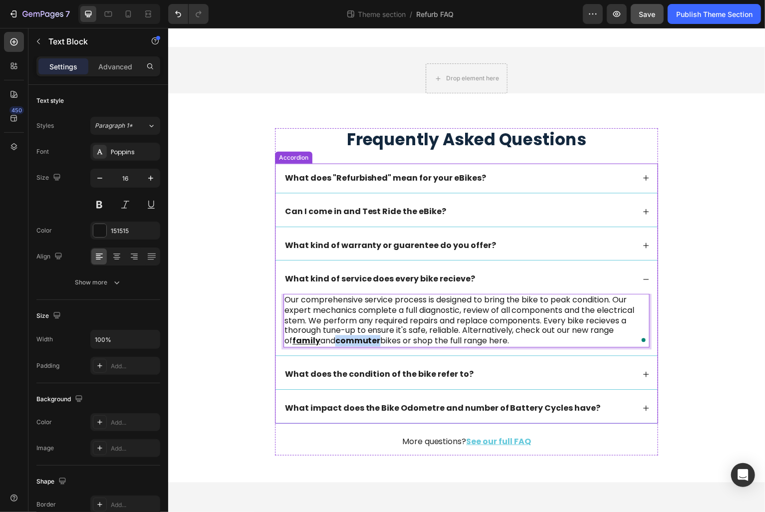
click at [277, 359] on div "What does "Refurbished" mean for your eBikes? Can I come in and Test Ride the e…" at bounding box center [467, 294] width 384 height 261
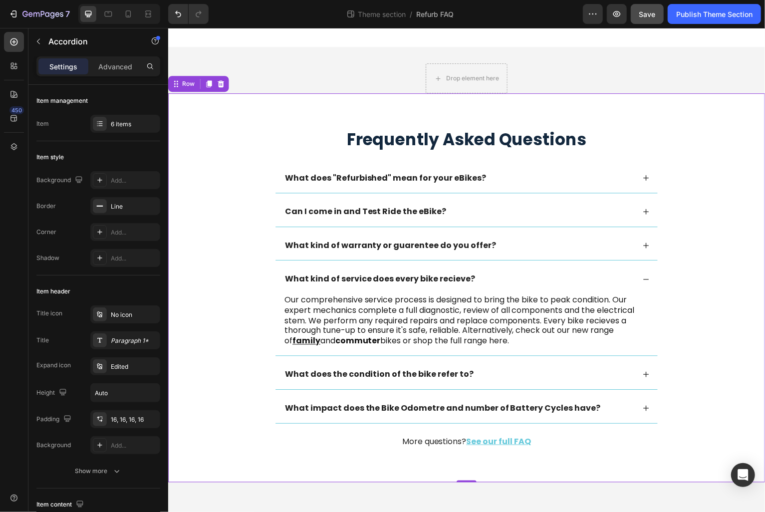
click at [233, 353] on div "Frequently Asked Questions Heading What does "Refurbished" mean for your eBikes…" at bounding box center [467, 297] width 579 height 336
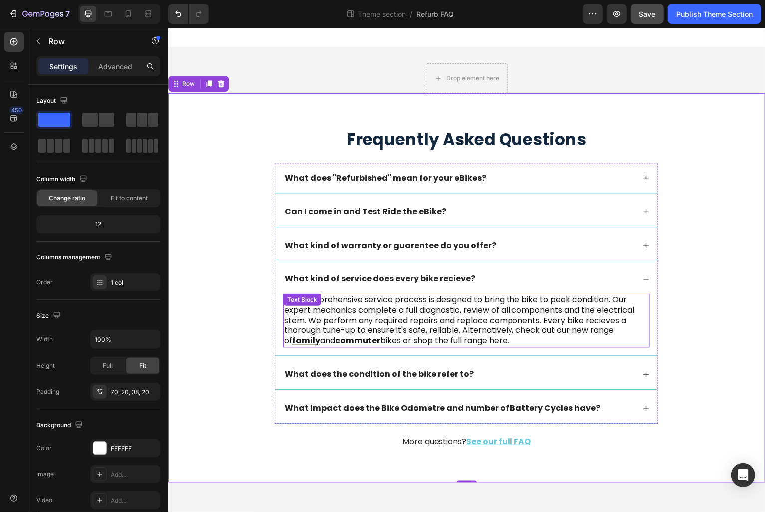
click at [373, 337] on strong "commuter" at bounding box center [357, 341] width 45 height 11
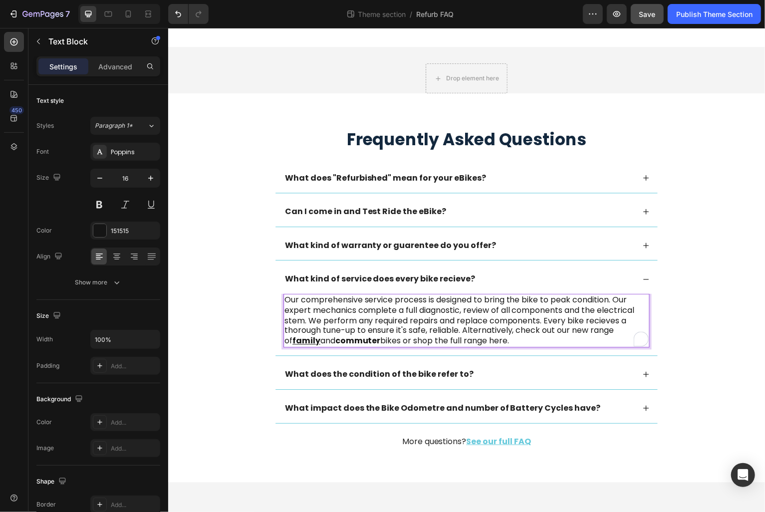
click at [352, 345] on strong "commuter" at bounding box center [357, 341] width 45 height 11
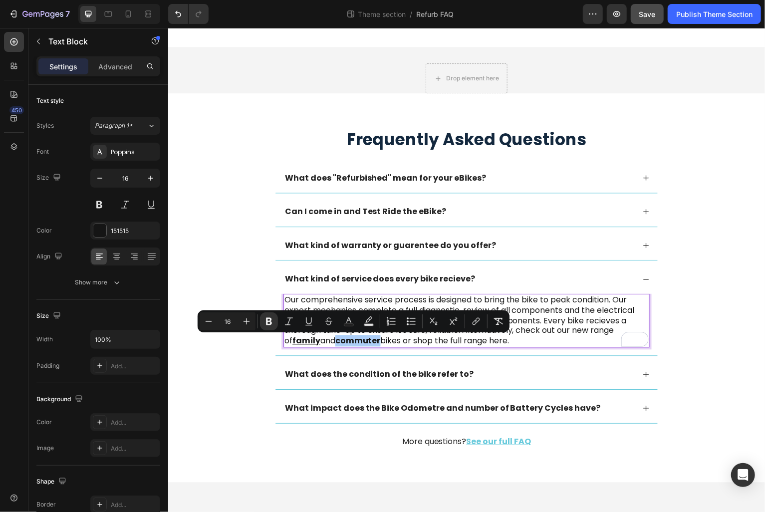
click at [487, 322] on span "Editor contextual toolbar" at bounding box center [487, 321] width 0 height 14
click at [477, 322] on icon "Editor contextual toolbar" at bounding box center [477, 320] width 4 height 5
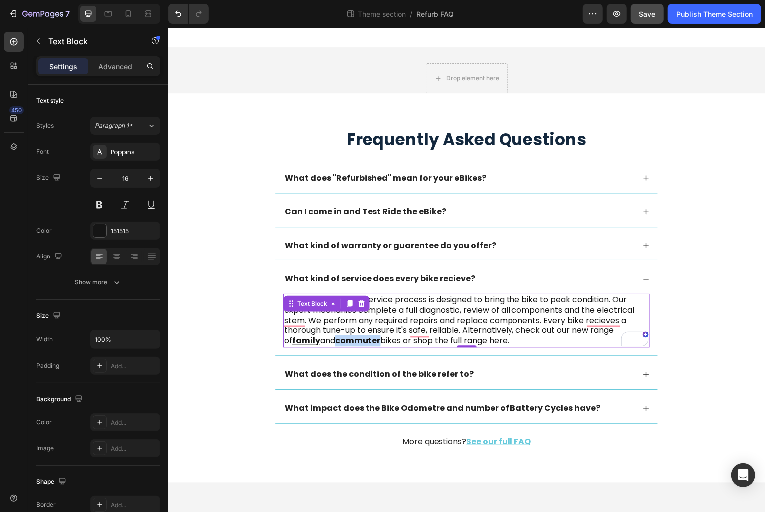
click at [365, 333] on p "Our comprehensive service process is designed to bring the bike to peak conditi…" at bounding box center [466, 322] width 365 height 52
click at [352, 344] on strong "commuter" at bounding box center [357, 341] width 45 height 11
click at [353, 344] on strong "commuter" at bounding box center [357, 341] width 45 height 11
click at [254, 358] on div "Frequently Asked Questions Heading What does "Refurbished" mean for your eBikes…" at bounding box center [467, 297] width 579 height 336
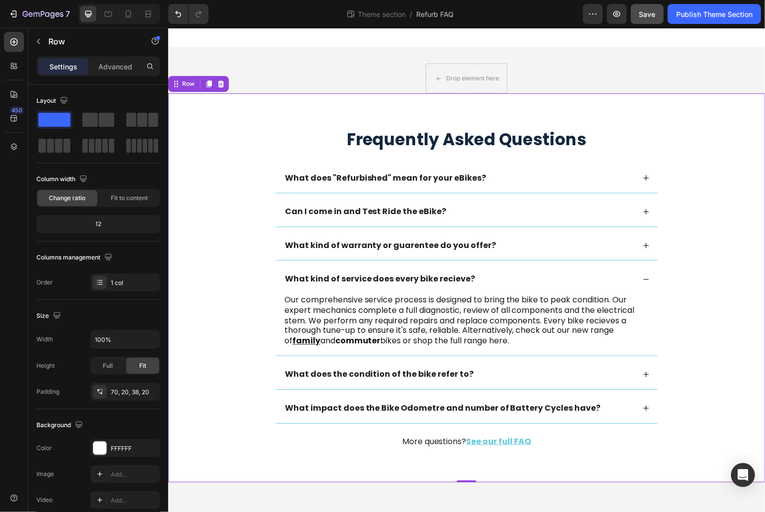
click at [264, 308] on div "Frequently Asked Questions Heading What does "Refurbished" mean for your eBikes…" at bounding box center [467, 297] width 579 height 336
click at [361, 318] on p "Our comprehensive service process is designed to bring the bike to peak conditi…" at bounding box center [466, 322] width 365 height 52
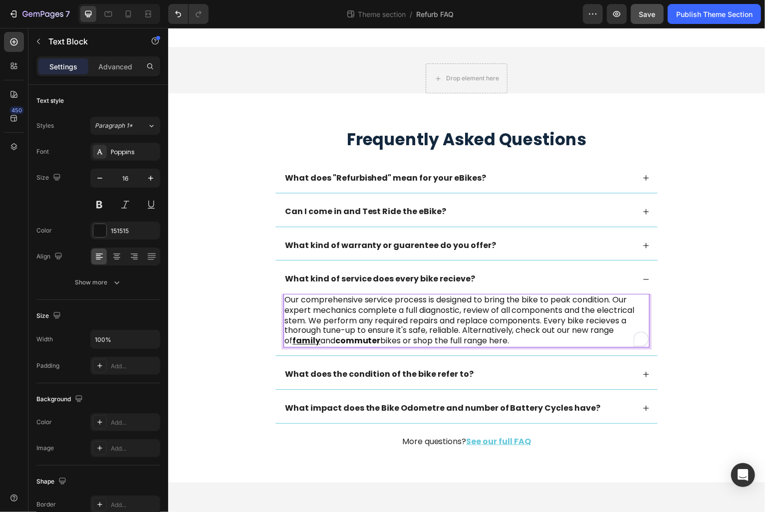
click at [349, 344] on strong "commuter" at bounding box center [357, 341] width 45 height 11
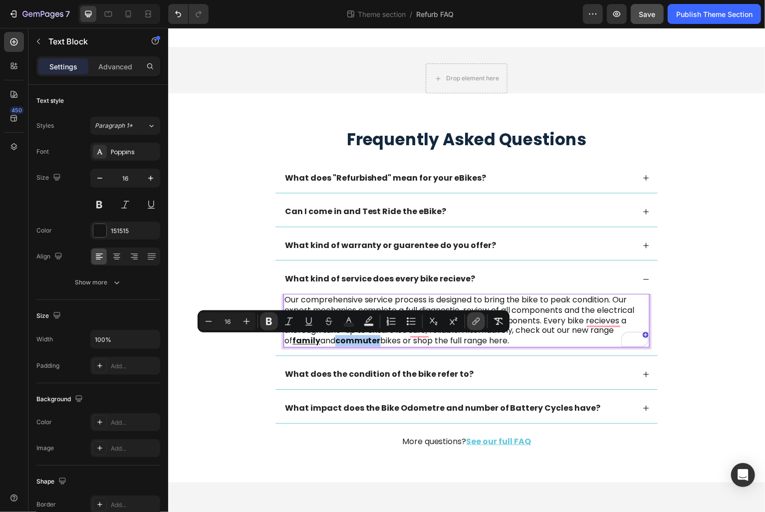
click at [476, 320] on icon "Editor contextual toolbar" at bounding box center [476, 321] width 10 height 10
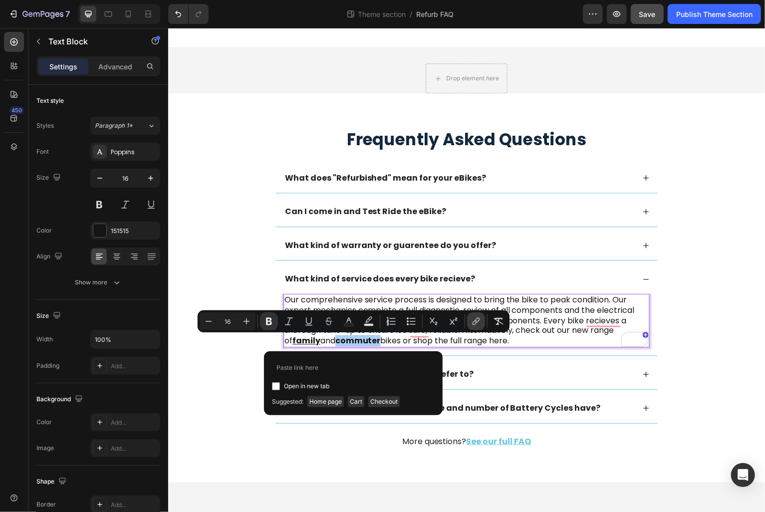
type input "Copy element from Gempages!"
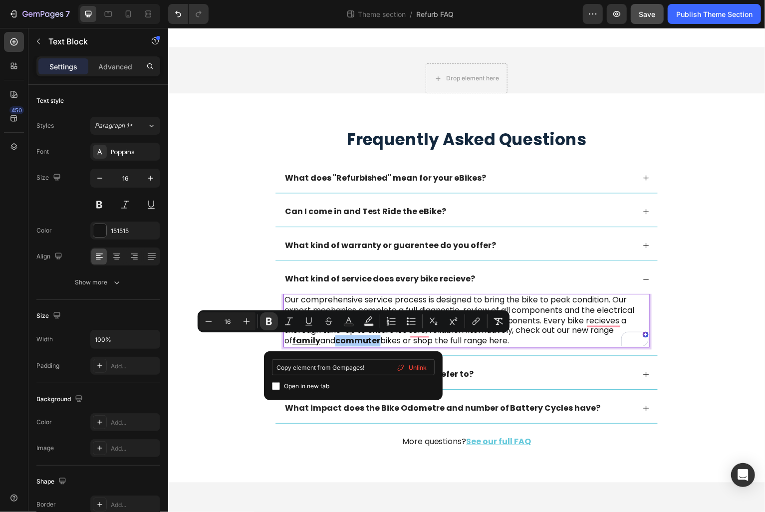
click at [345, 371] on input "Copy element from Gempages!" at bounding box center [353, 367] width 163 height 16
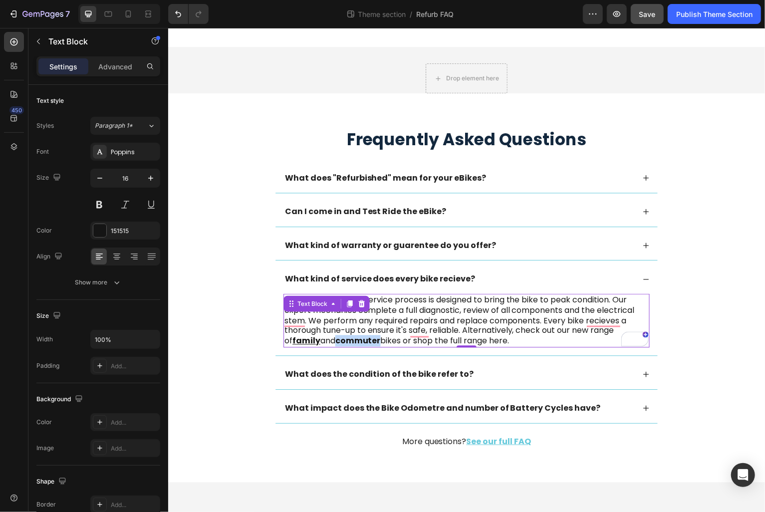
click at [360, 341] on strong "commuter" at bounding box center [357, 341] width 45 height 11
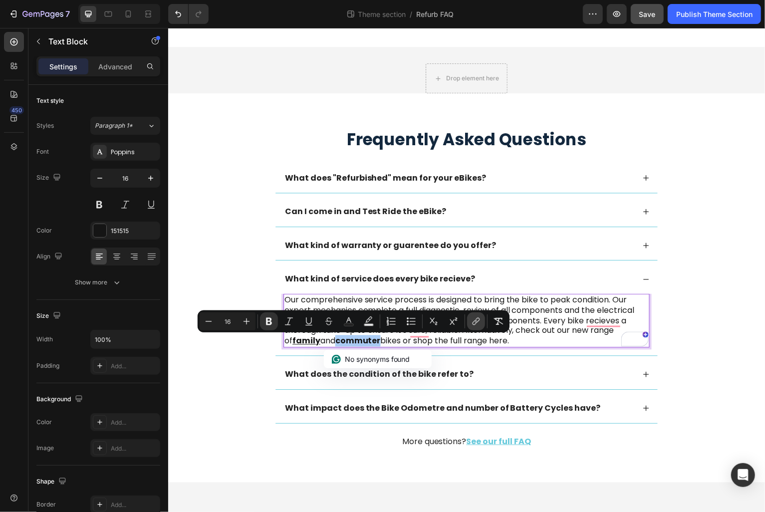
click at [473, 318] on icon "Editor contextual toolbar" at bounding box center [476, 321] width 10 height 10
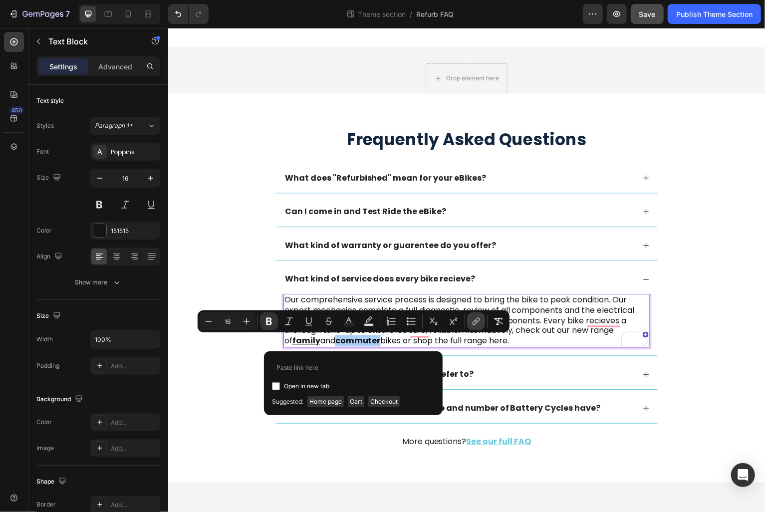
type input "Copy element from Gempages!"
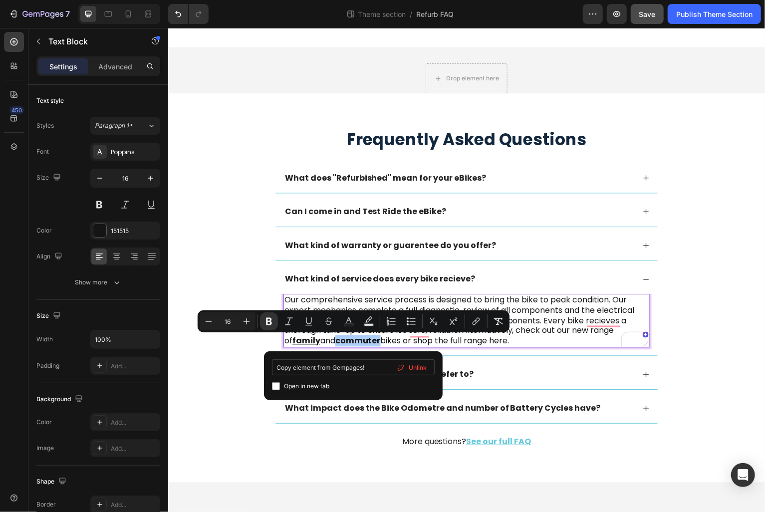
click at [364, 369] on input "Copy element from Gempages!" at bounding box center [353, 367] width 163 height 16
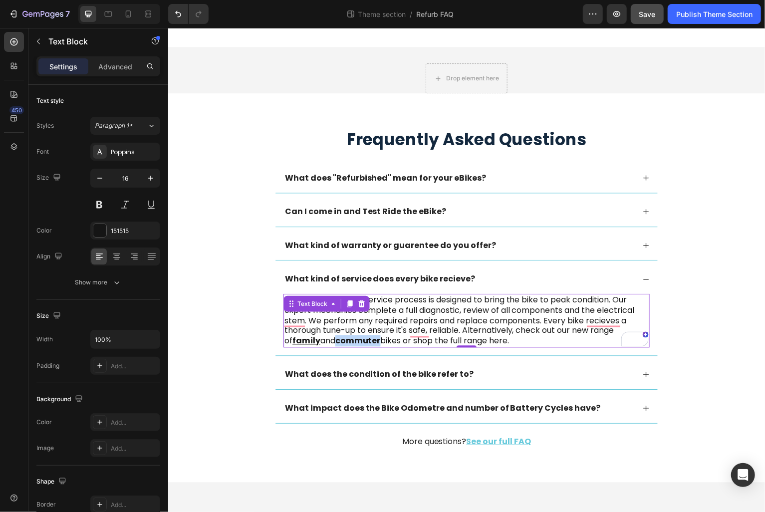
click at [351, 343] on strong "commuter" at bounding box center [357, 341] width 45 height 11
click at [351, 342] on strong "commuter" at bounding box center [357, 341] width 45 height 11
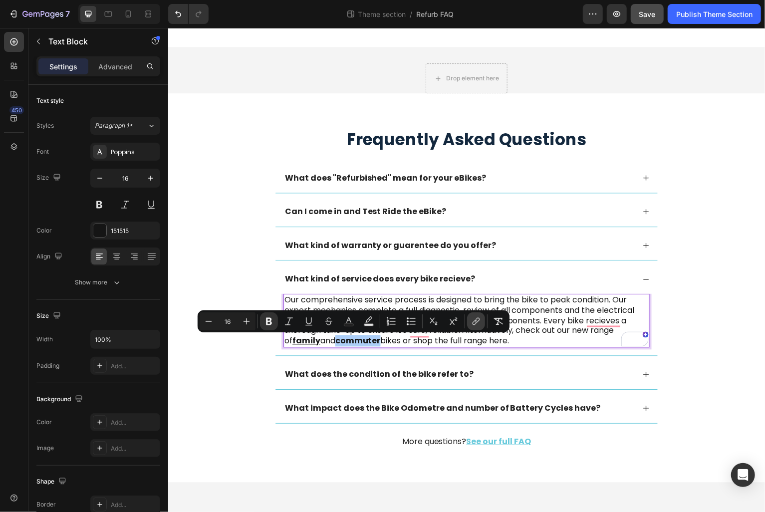
click at [474, 321] on icon "Editor contextual toolbar" at bounding box center [475, 322] width 4 height 5
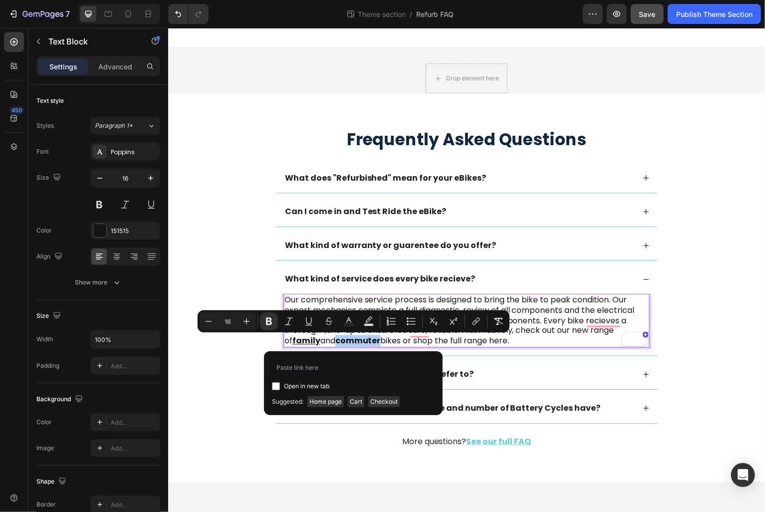
type input "[URL][DOMAIN_NAME][PERSON_NAME]"
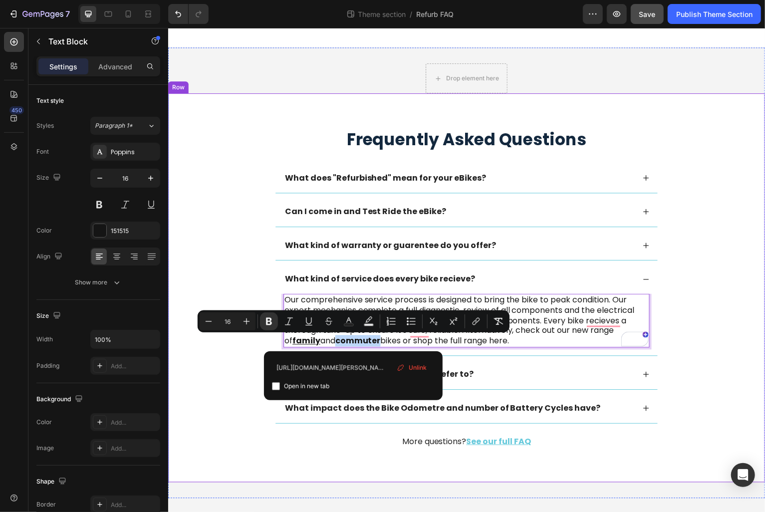
click at [209, 444] on div "Frequently Asked Questions Heading What does "Refurbished" mean for your eBikes…" at bounding box center [467, 297] width 579 height 336
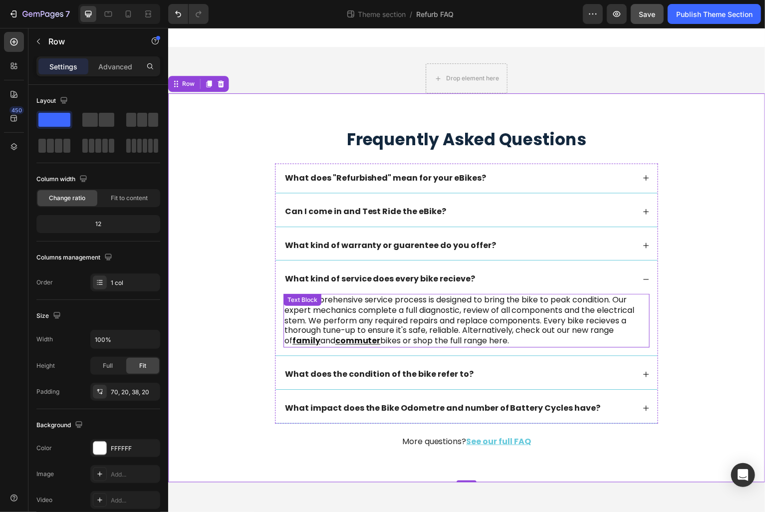
click at [492, 337] on p "Our comprehensive service process is designed to bring the bike to peak conditi…" at bounding box center [466, 322] width 365 height 52
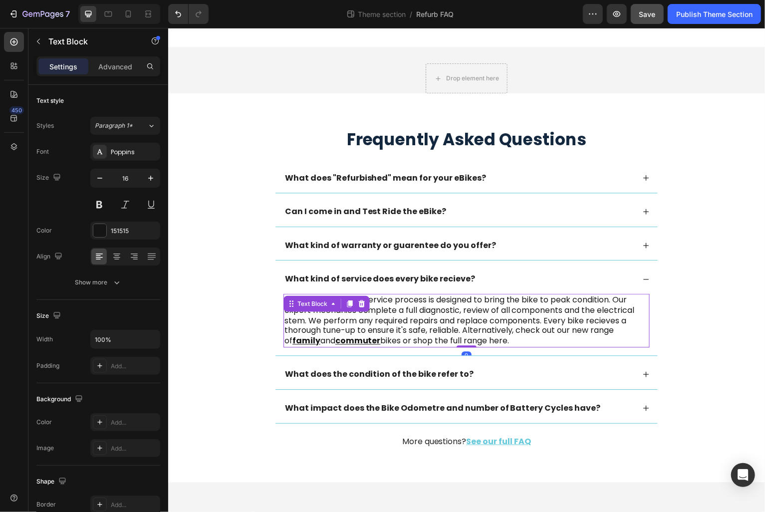
click at [436, 347] on p "Our comprehensive service process is designed to bring the bike to peak conditi…" at bounding box center [466, 322] width 365 height 52
click at [494, 340] on p "Our comprehensive service process is designed to bring the bike to peak conditi…" at bounding box center [466, 322] width 365 height 52
click at [412, 343] on p "Our comprehensive service process is designed to bring the bike to peak conditi…" at bounding box center [466, 322] width 365 height 52
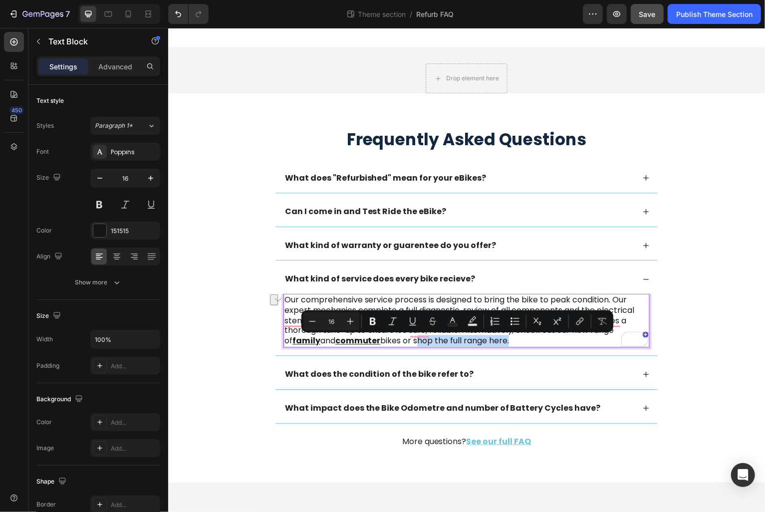
drag, startPoint x: 411, startPoint y: 343, endPoint x: 505, endPoint y: 343, distance: 94.3
click at [505, 343] on p "Our comprehensive service process is designed to bring the bike to peak conditi…" at bounding box center [466, 322] width 365 height 52
click at [575, 320] on icon "Editor contextual toolbar" at bounding box center [580, 321] width 10 height 10
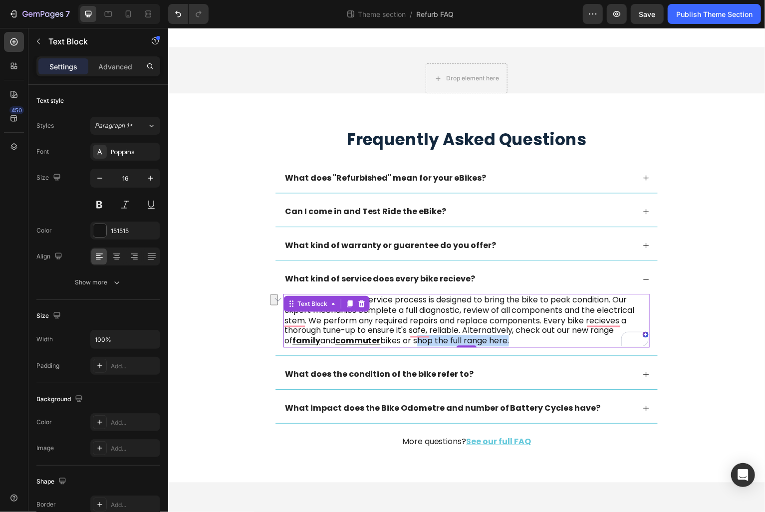
click at [440, 344] on p "Our comprehensive service process is designed to bring the bike to peak conditi…" at bounding box center [466, 322] width 365 height 52
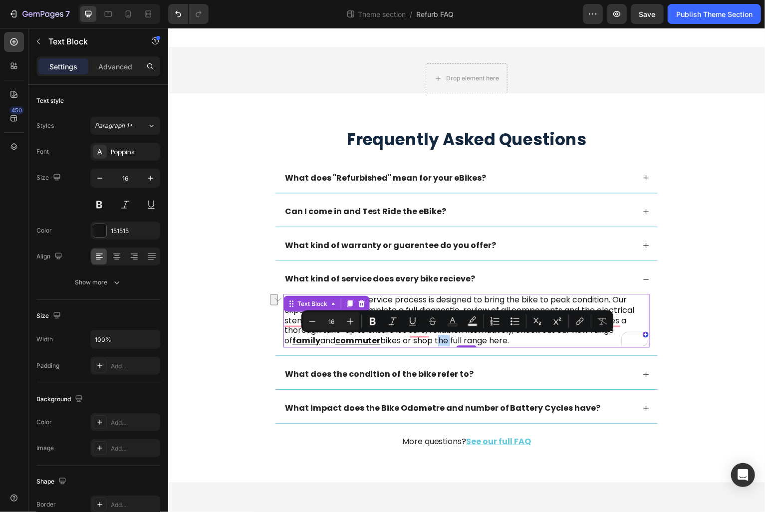
click at [440, 344] on p "Our comprehensive service process is designed to bring the bike to peak conditi…" at bounding box center [466, 322] width 365 height 52
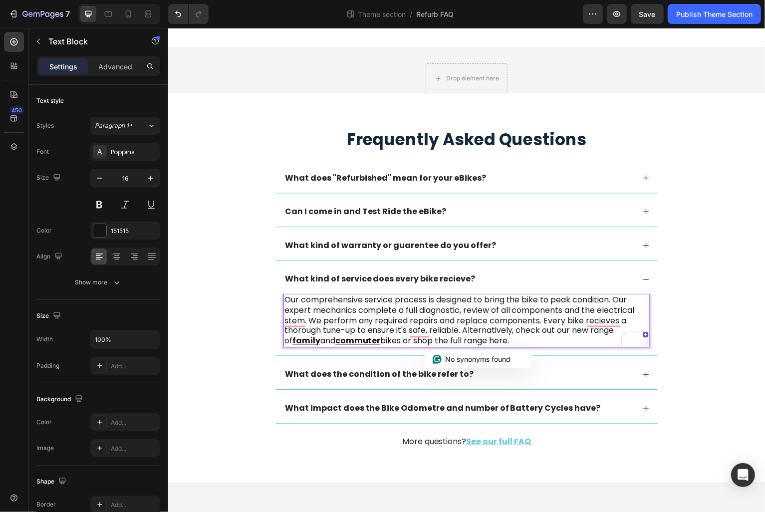
click at [410, 343] on p "Our comprehensive service process is designed to bring the bike to peak conditi…" at bounding box center [466, 322] width 365 height 52
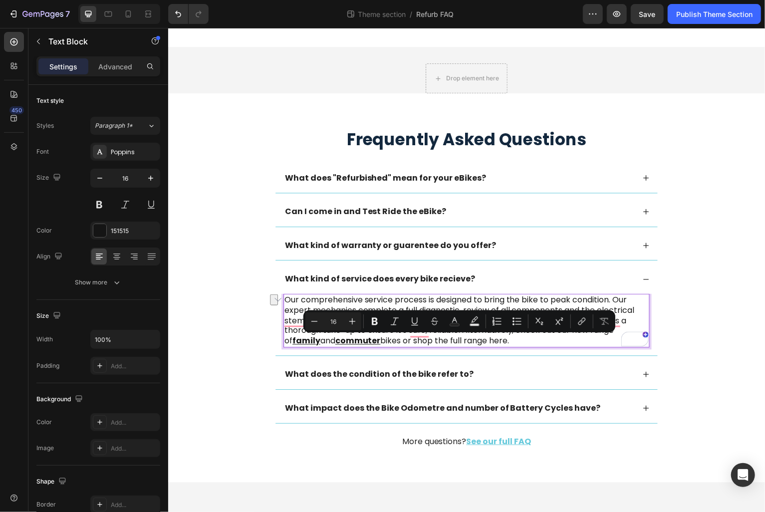
drag, startPoint x: 411, startPoint y: 344, endPoint x: 538, endPoint y: 343, distance: 127.7
click at [538, 343] on p "Our comprehensive service process is designed to bring the bike to peak conditi…" at bounding box center [466, 322] width 365 height 52
click at [375, 318] on icon "Editor contextual toolbar" at bounding box center [375, 321] width 6 height 7
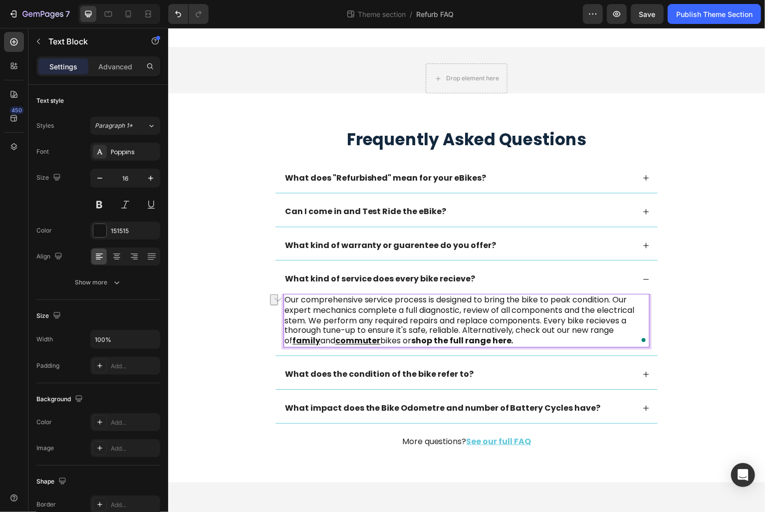
click at [413, 320] on p "Our comprehensive service process is designed to bring the bike to peak conditi…" at bounding box center [466, 322] width 365 height 52
click at [403, 349] on div "Our comprehensive service process is designed to bring the bike to peak conditi…" at bounding box center [466, 322] width 367 height 54
drag, startPoint x: 412, startPoint y: 342, endPoint x: 554, endPoint y: 342, distance: 141.7
click at [554, 342] on p "Our comprehensive service process is designed to bring the bike to peak conditi…" at bounding box center [466, 322] width 365 height 52
drag, startPoint x: 509, startPoint y: 346, endPoint x: 411, endPoint y: 344, distance: 98.8
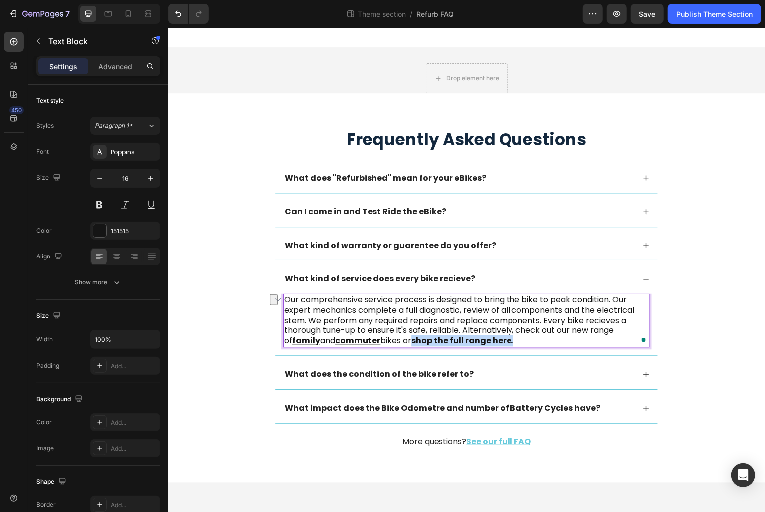
click at [412, 344] on strong "shop the full range here." at bounding box center [463, 341] width 102 height 11
click at [429, 344] on strong "shop the full range here." at bounding box center [463, 341] width 102 height 11
click at [419, 344] on strong "shop the full range here." at bounding box center [463, 341] width 102 height 11
drag, startPoint x: 410, startPoint y: 344, endPoint x: 543, endPoint y: 344, distance: 133.2
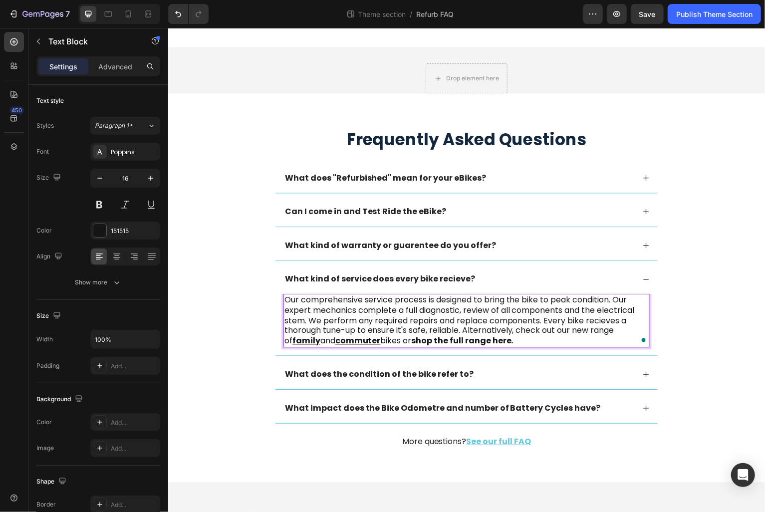
click at [543, 344] on p "Our comprehensive service process is designed to bring the bike to peak conditi…" at bounding box center [466, 322] width 365 height 52
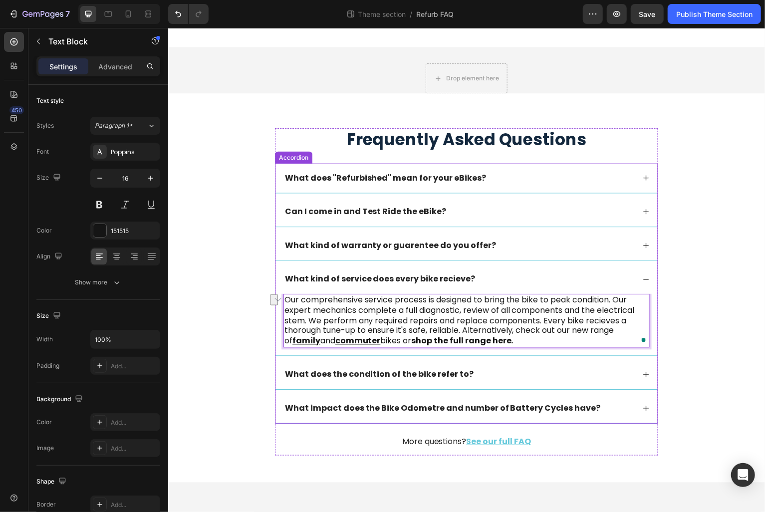
click at [251, 372] on div "Frequently Asked Questions Heading What does "Refurbished" mean for your eBikes…" at bounding box center [467, 297] width 579 height 336
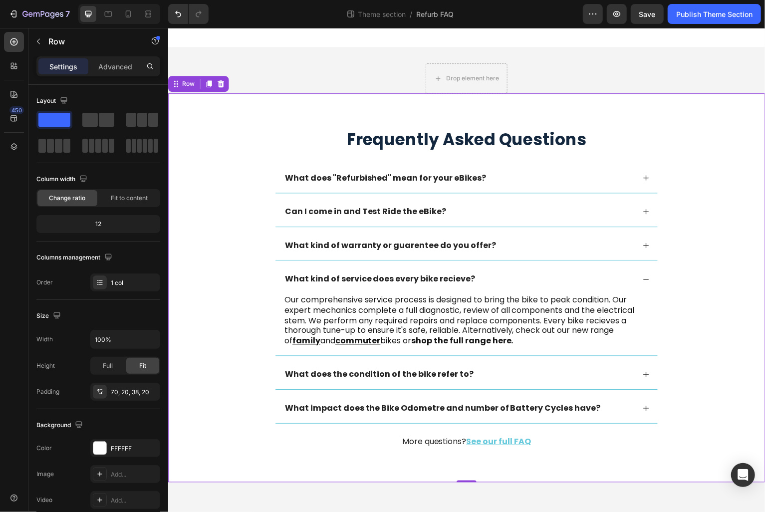
click at [231, 421] on div "Frequently Asked Questions Heading What does "Refurbished" mean for your eBikes…" at bounding box center [467, 297] width 579 height 336
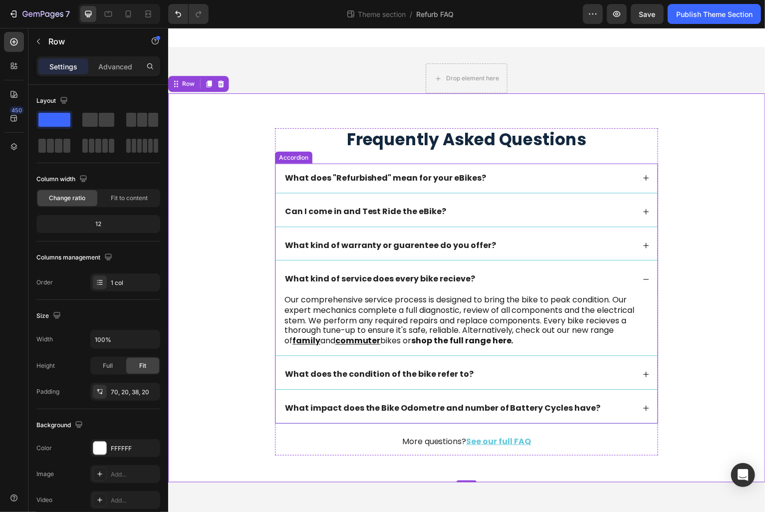
click at [427, 343] on strong "shop the full range here." at bounding box center [463, 341] width 102 height 11
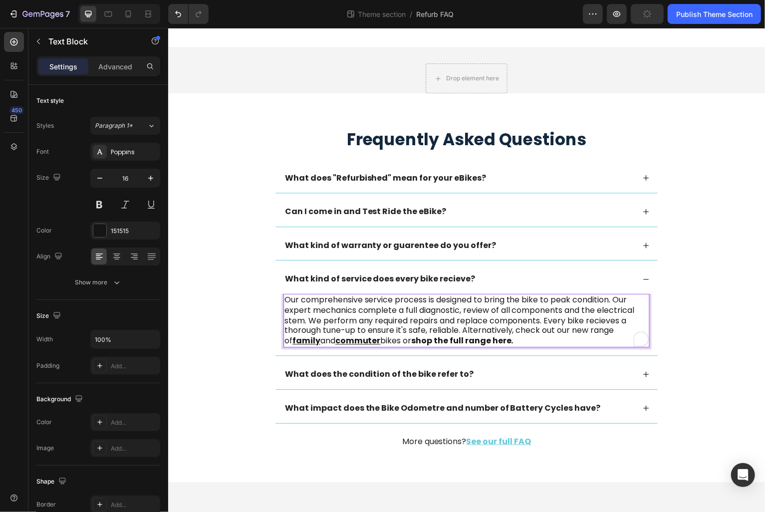
click at [417, 340] on strong "shop the full range here." at bounding box center [463, 341] width 102 height 11
drag, startPoint x: 440, startPoint y: 342, endPoint x: 542, endPoint y: 343, distance: 102.8
click at [542, 343] on p "Our comprehensive service process is designed to bring the bike to peak conditi…" at bounding box center [466, 322] width 365 height 52
drag, startPoint x: 516, startPoint y: 343, endPoint x: 410, endPoint y: 344, distance: 106.3
click at [410, 344] on p "Our comprehensive service process is designed to bring the bike to peak conditi…" at bounding box center [466, 322] width 365 height 52
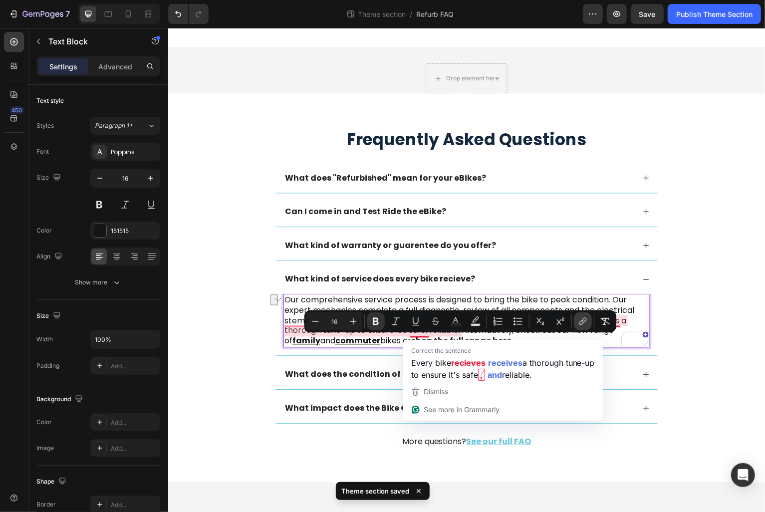
click at [582, 321] on icon "Editor contextual toolbar" at bounding box center [583, 321] width 10 height 10
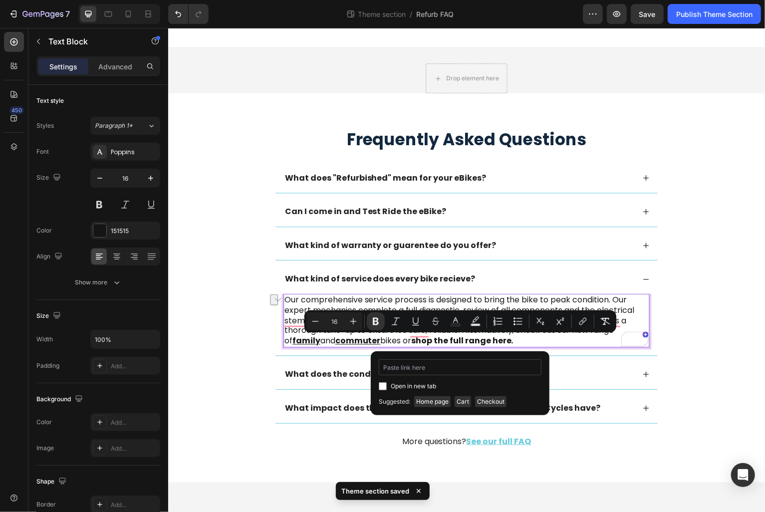
type input "https://shop.lug-carrie.com/collections/our-range"
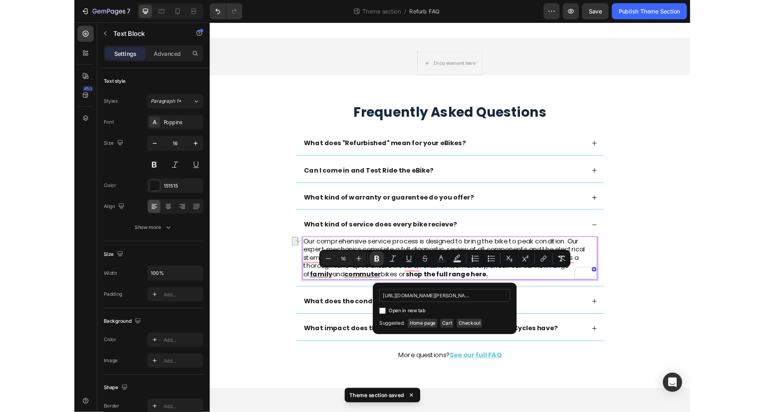
scroll to position [0, 28]
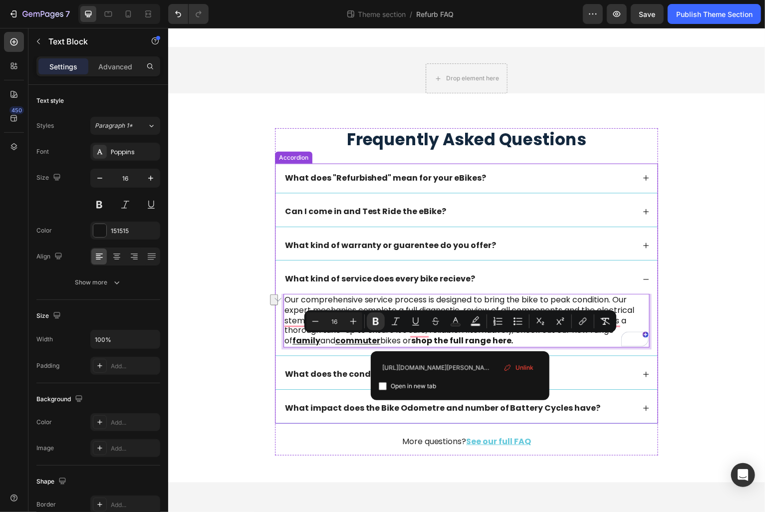
click at [597, 371] on div "What does the condition of the bike refer to?" at bounding box center [459, 375] width 352 height 13
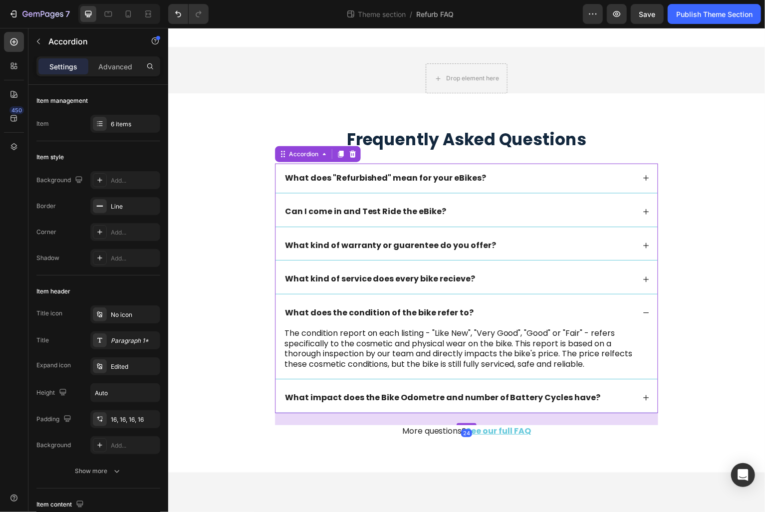
click at [496, 278] on div "What kind of service does every bike recieve?" at bounding box center [459, 279] width 352 height 13
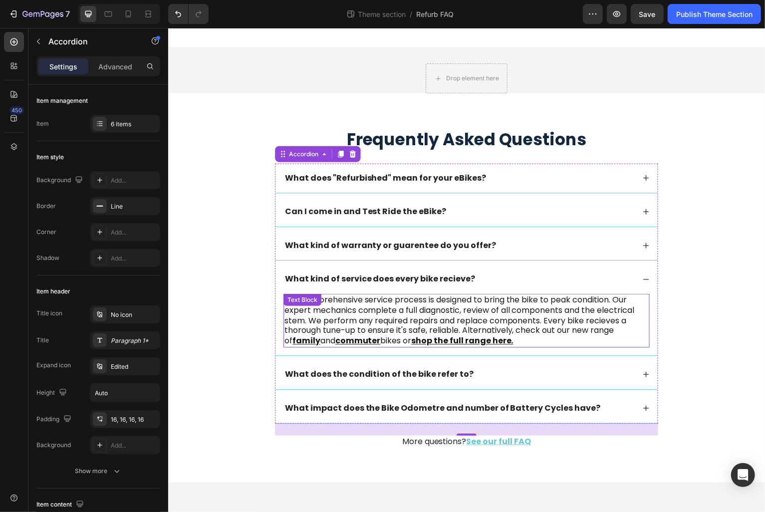
click at [527, 343] on p "Our comprehensive service process is designed to bring the bike to peak conditi…" at bounding box center [466, 322] width 365 height 52
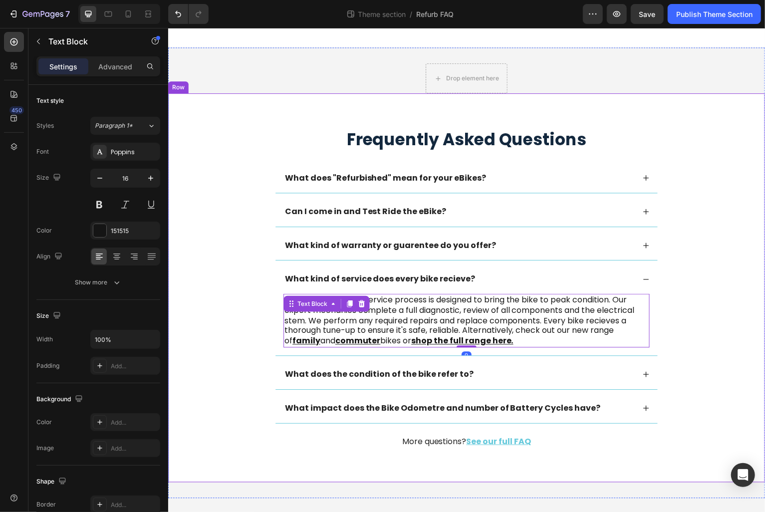
click at [244, 357] on div "Frequently Asked Questions Heading What does "Refurbished" mean for your eBikes…" at bounding box center [467, 297] width 579 height 336
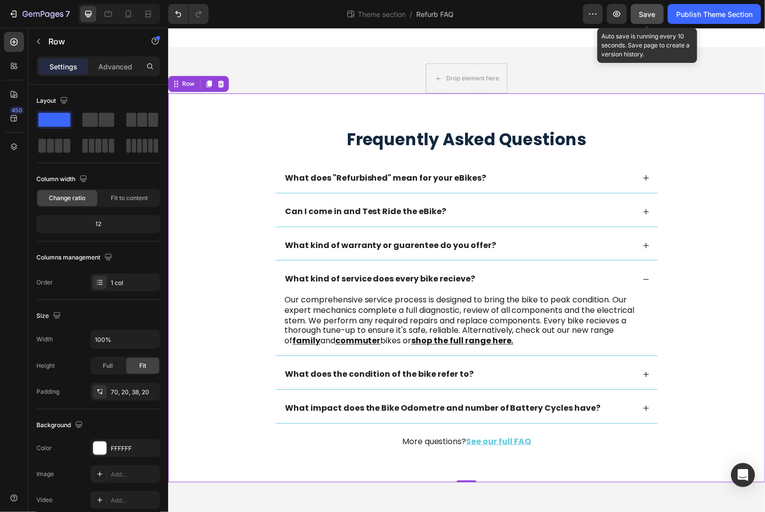
click at [650, 5] on button "Save" at bounding box center [647, 14] width 33 height 20
